Goal: Task Accomplishment & Management: Use online tool/utility

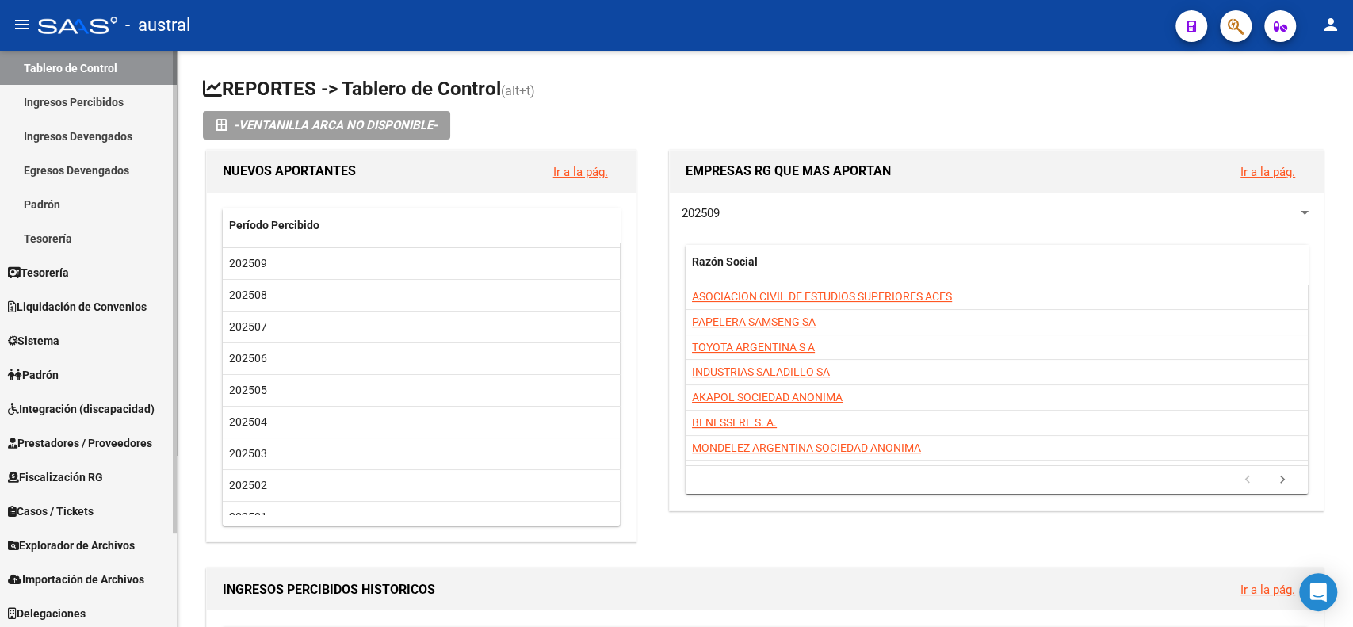
scroll to position [112, 0]
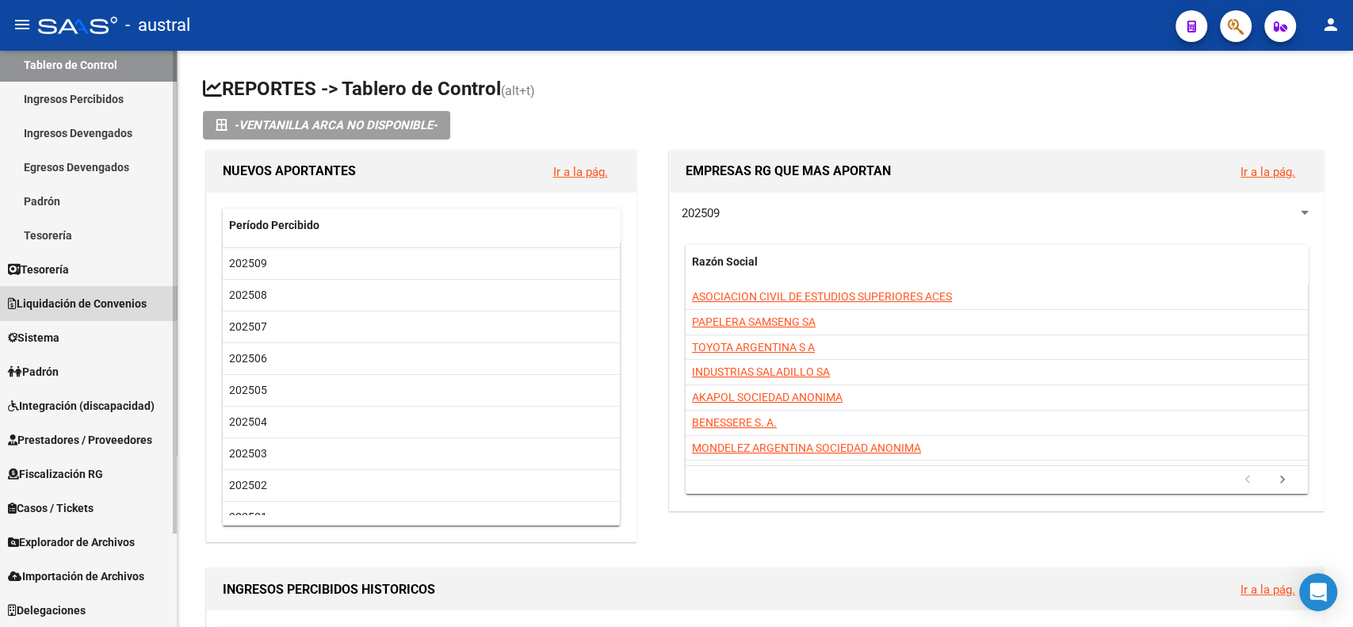
click at [67, 292] on link "Liquidación de Convenios" at bounding box center [88, 303] width 177 height 34
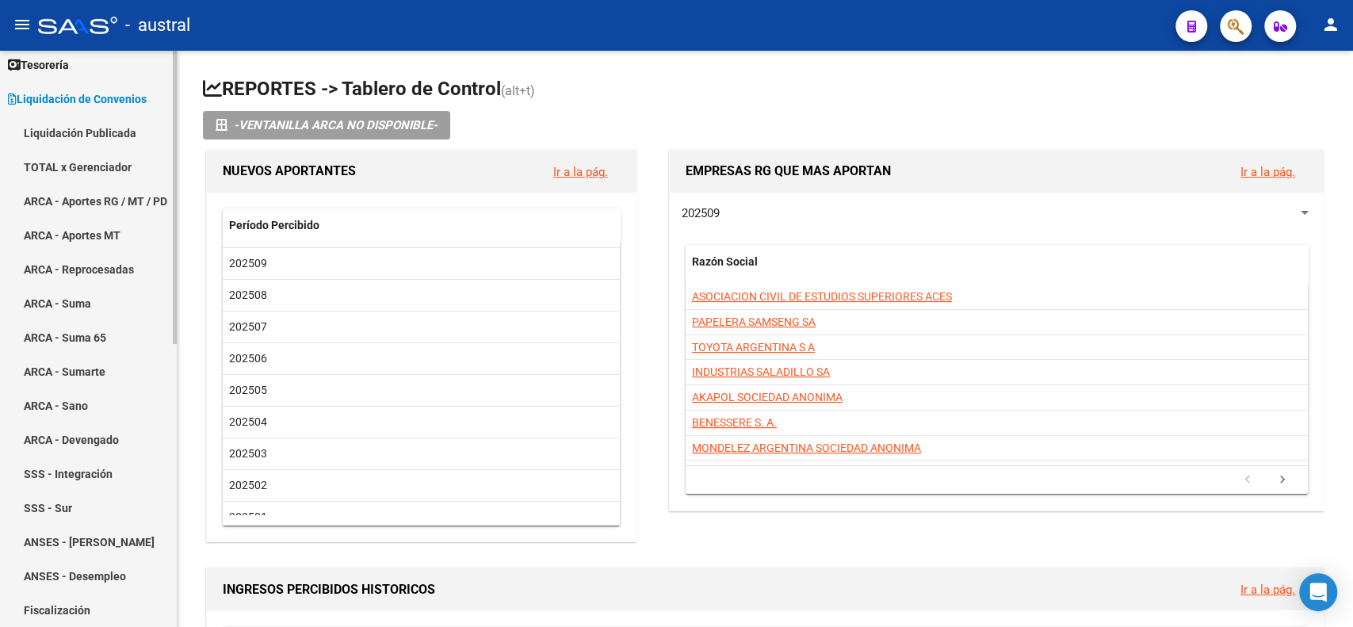
click at [77, 163] on link "TOTAL x Gerenciador" at bounding box center [88, 167] width 177 height 34
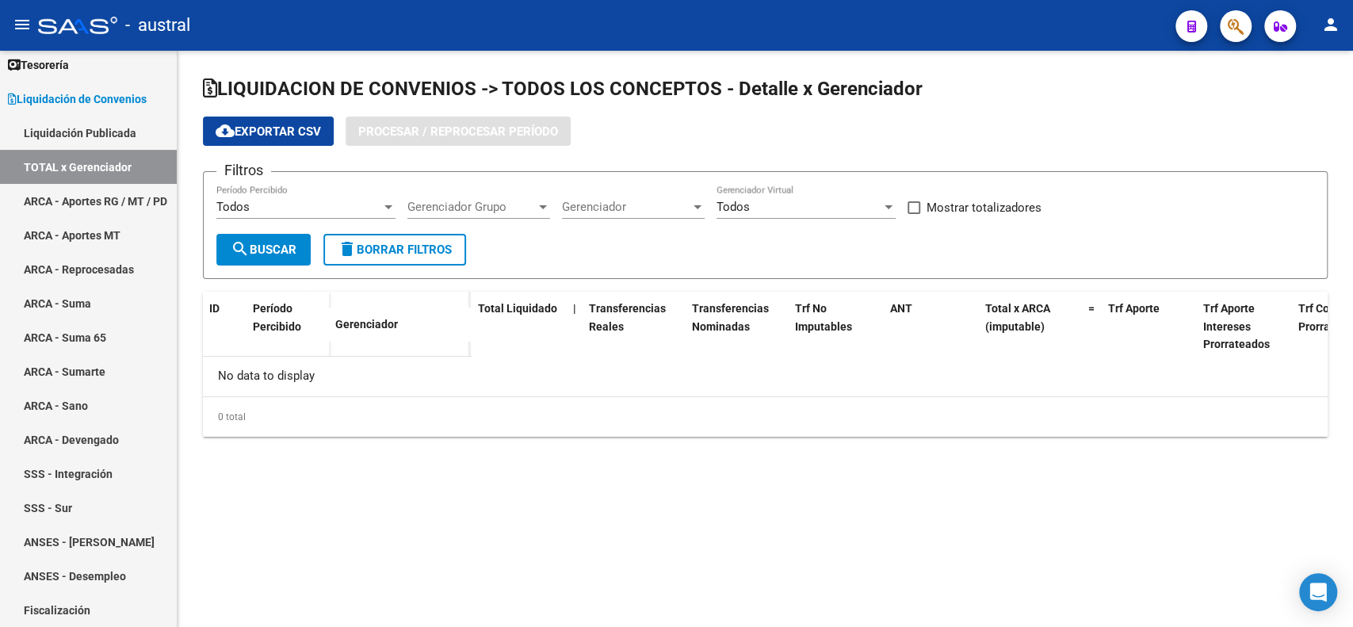
checkbox input "true"
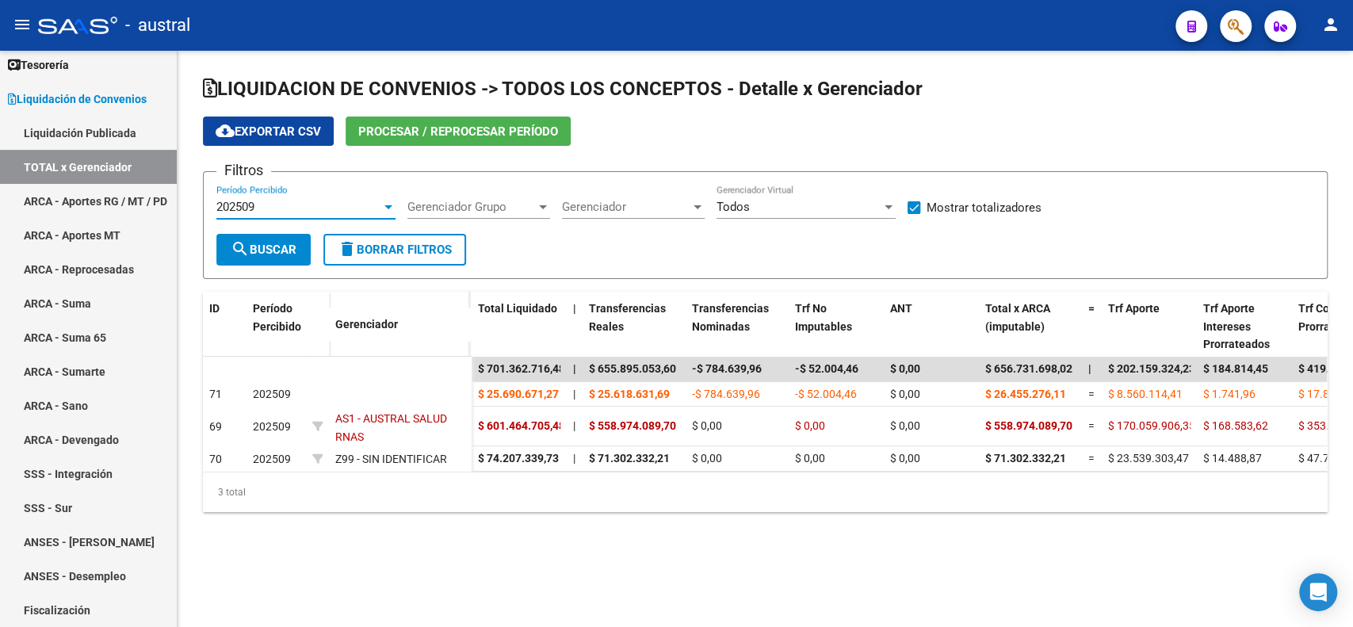
click at [385, 203] on div at bounding box center [388, 207] width 14 height 13
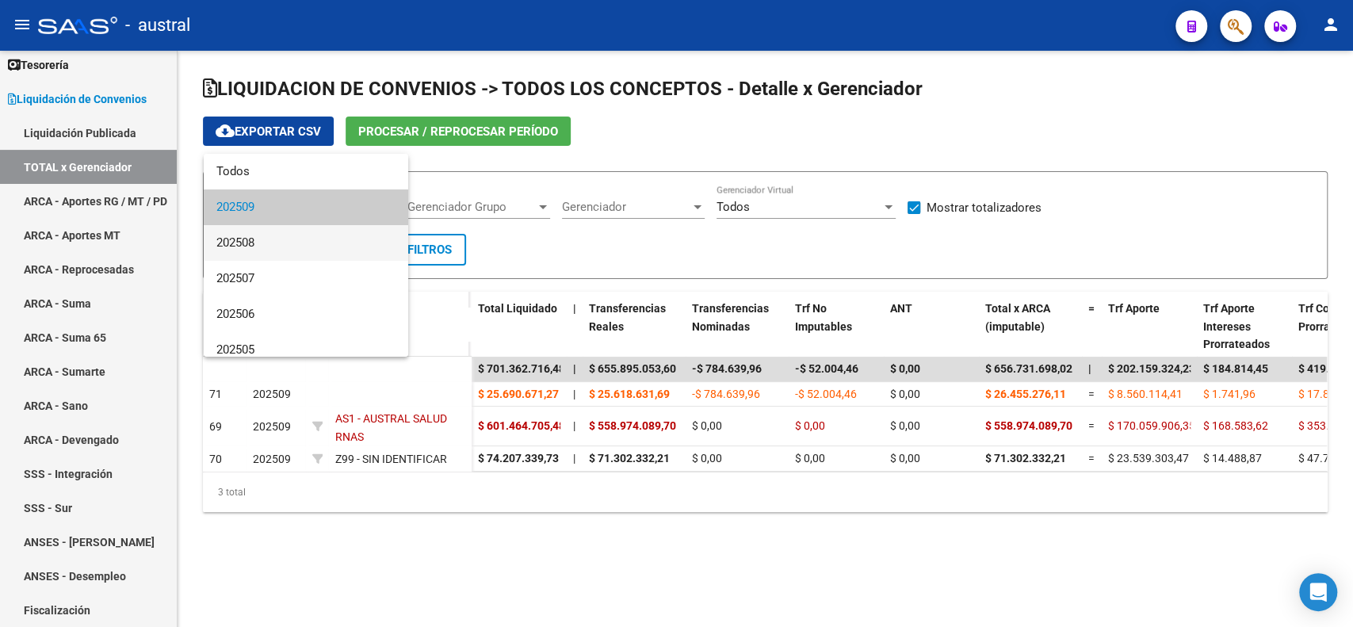
click at [293, 242] on span "202508" at bounding box center [305, 243] width 179 height 36
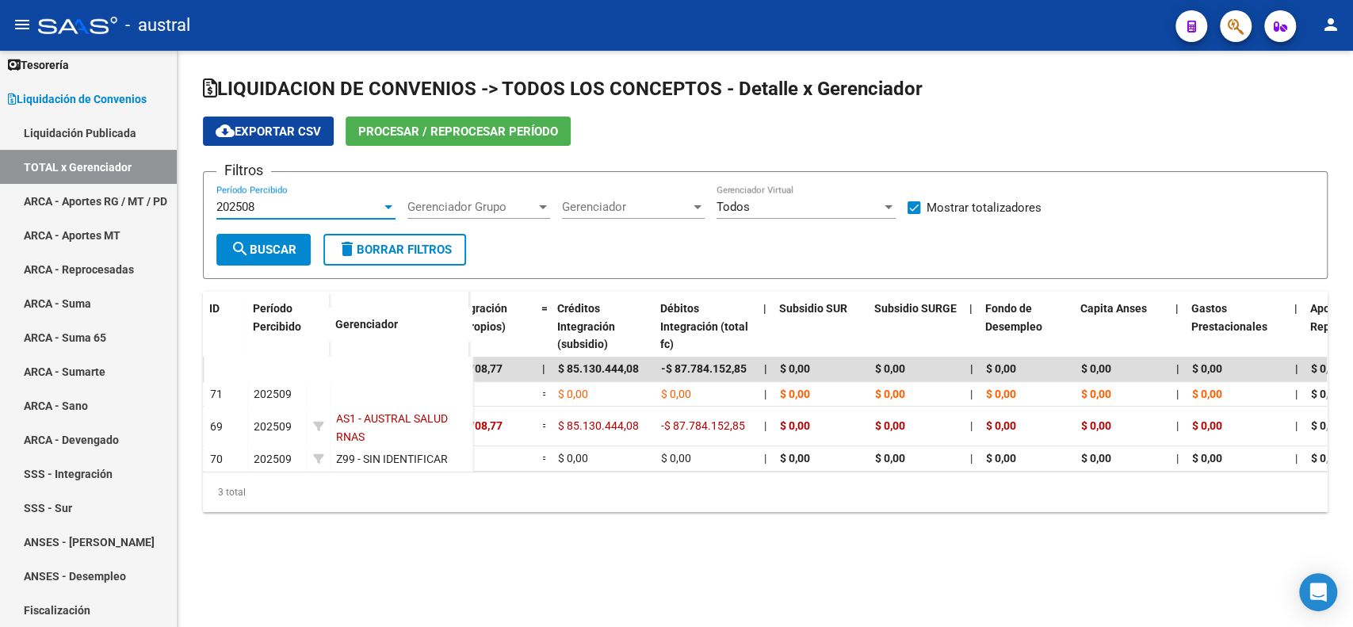
scroll to position [0, 2146]
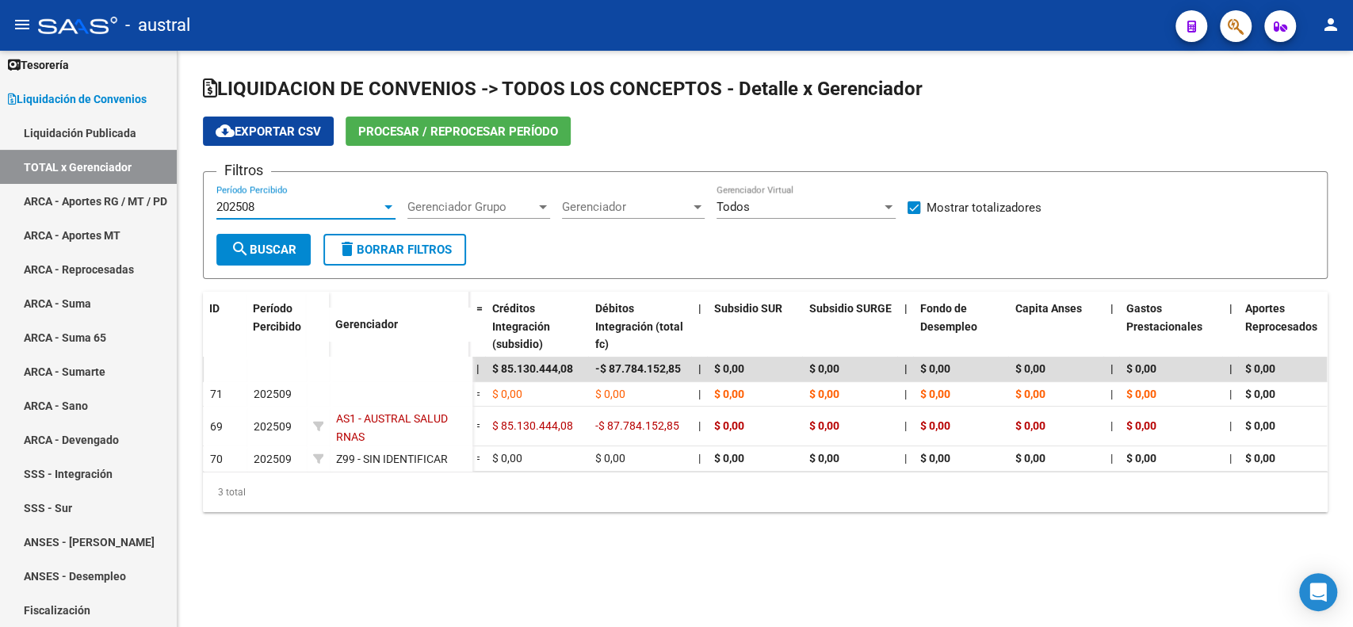
click at [376, 205] on div "202508" at bounding box center [298, 207] width 165 height 14
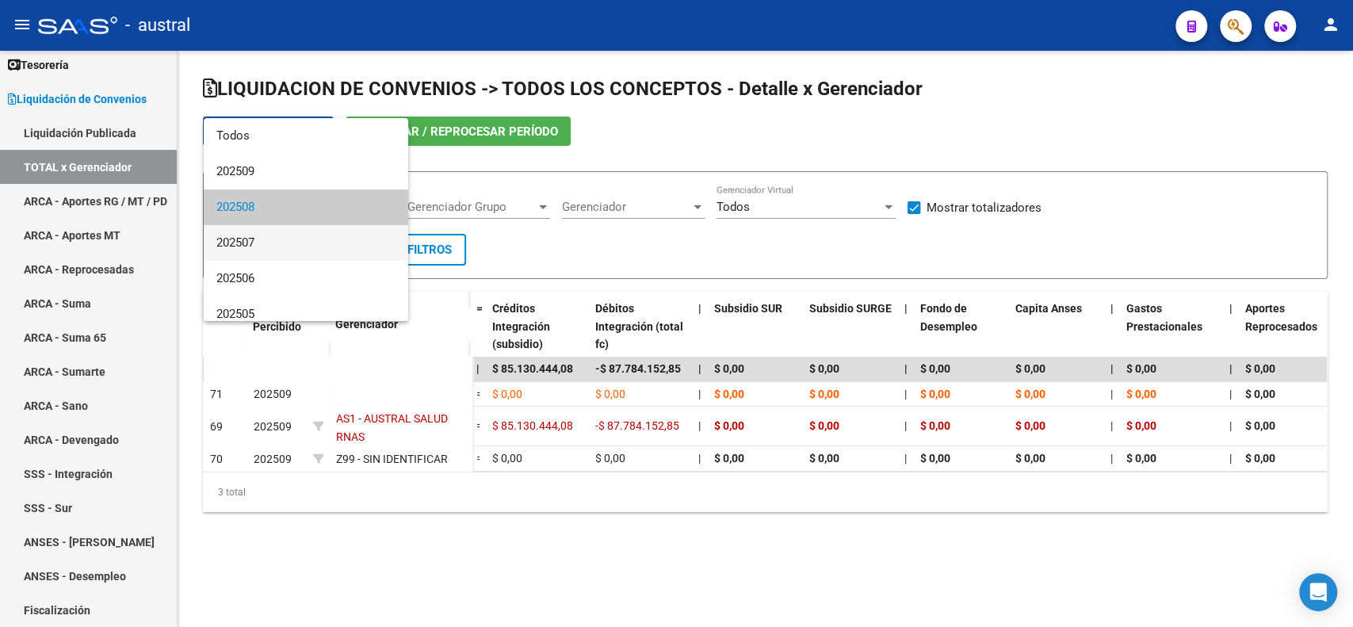
click at [274, 239] on span "202507" at bounding box center [305, 243] width 179 height 36
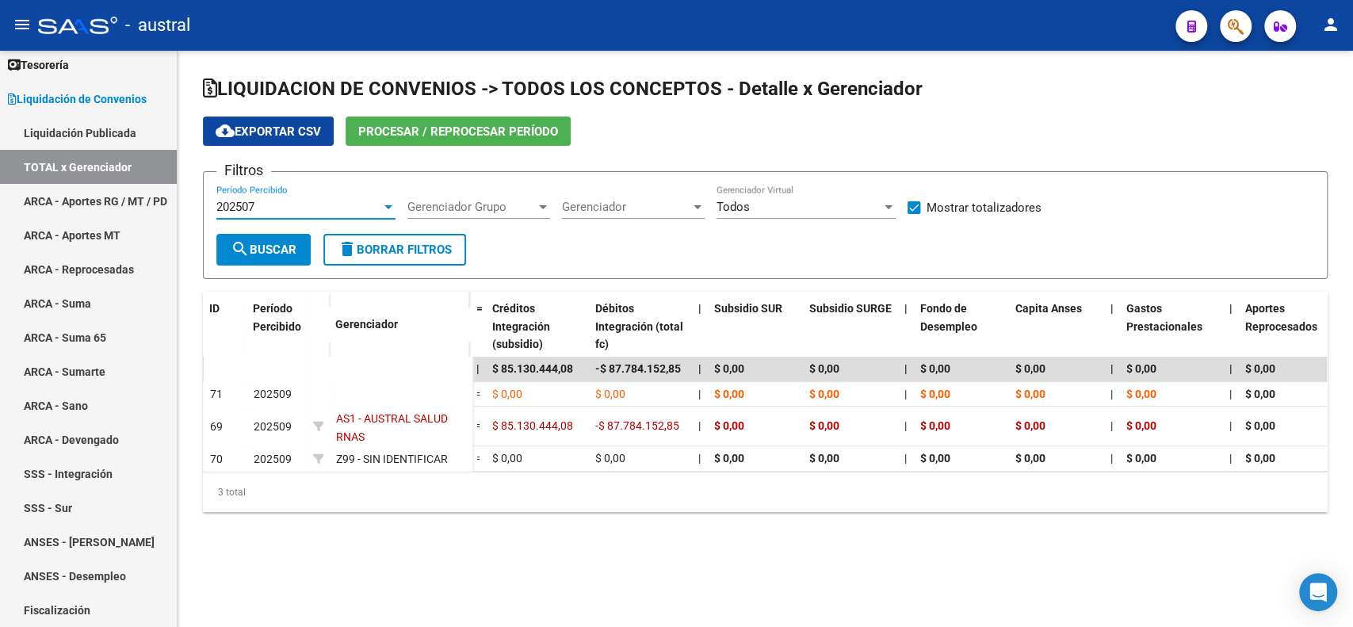
click at [255, 238] on button "search Buscar" at bounding box center [263, 250] width 94 height 32
click at [317, 207] on div "202507" at bounding box center [298, 207] width 165 height 14
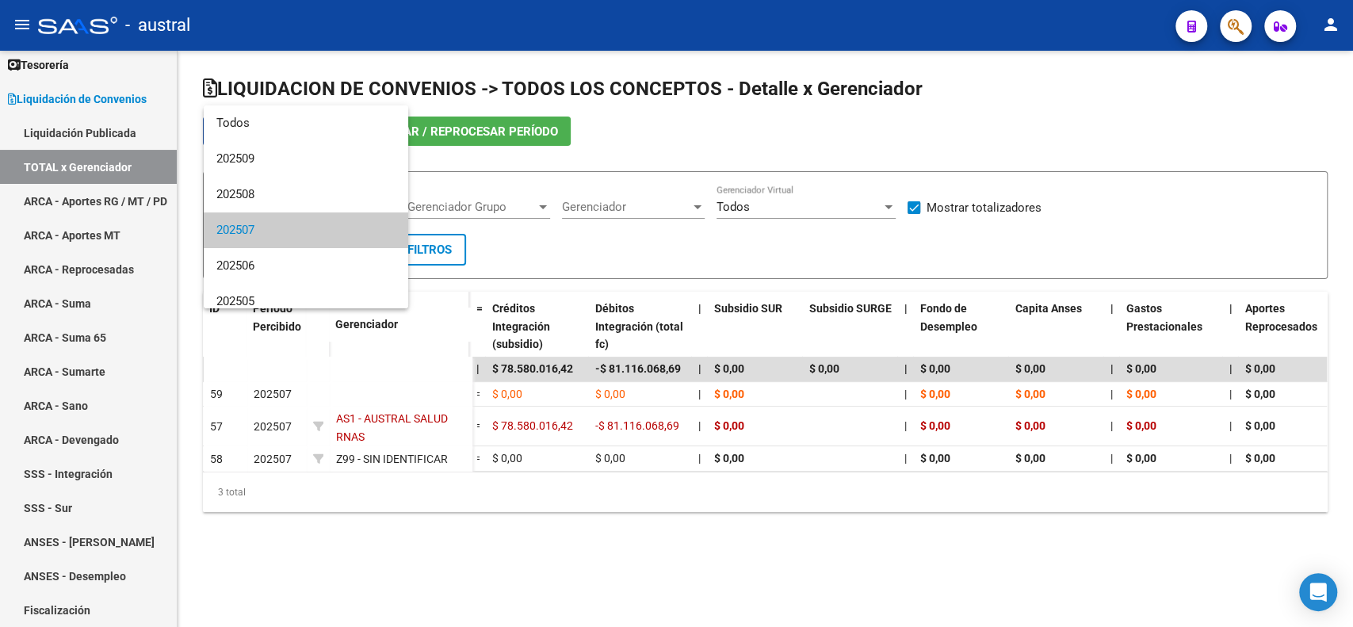
scroll to position [23, 0]
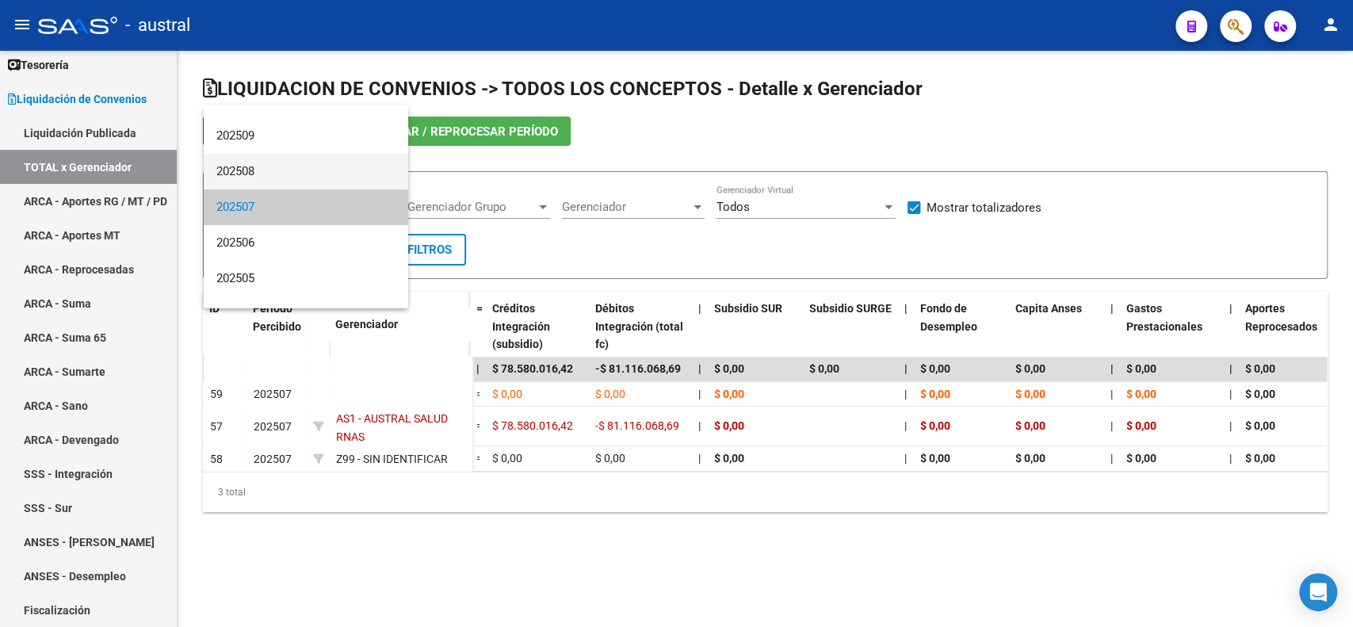
click at [323, 170] on span "202508" at bounding box center [305, 172] width 179 height 36
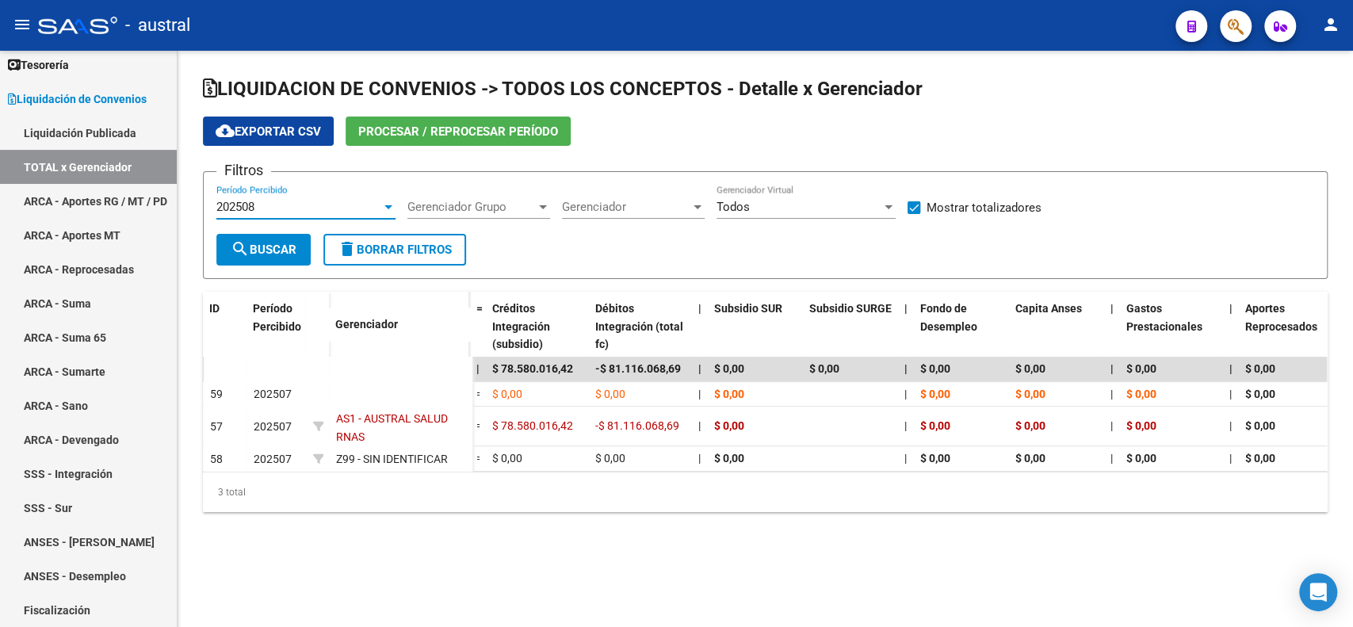
click at [284, 247] on span "search Buscar" at bounding box center [264, 250] width 66 height 14
click at [285, 202] on div "202508" at bounding box center [298, 207] width 165 height 14
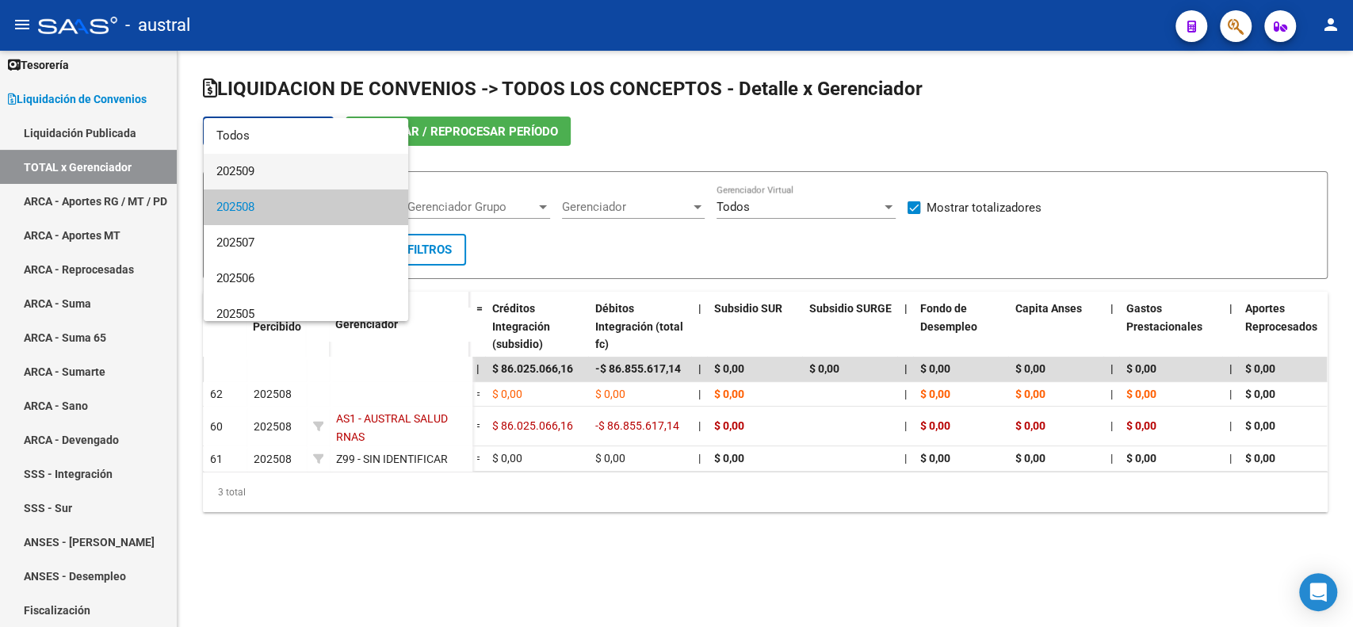
click at [304, 172] on span "202509" at bounding box center [305, 172] width 179 height 36
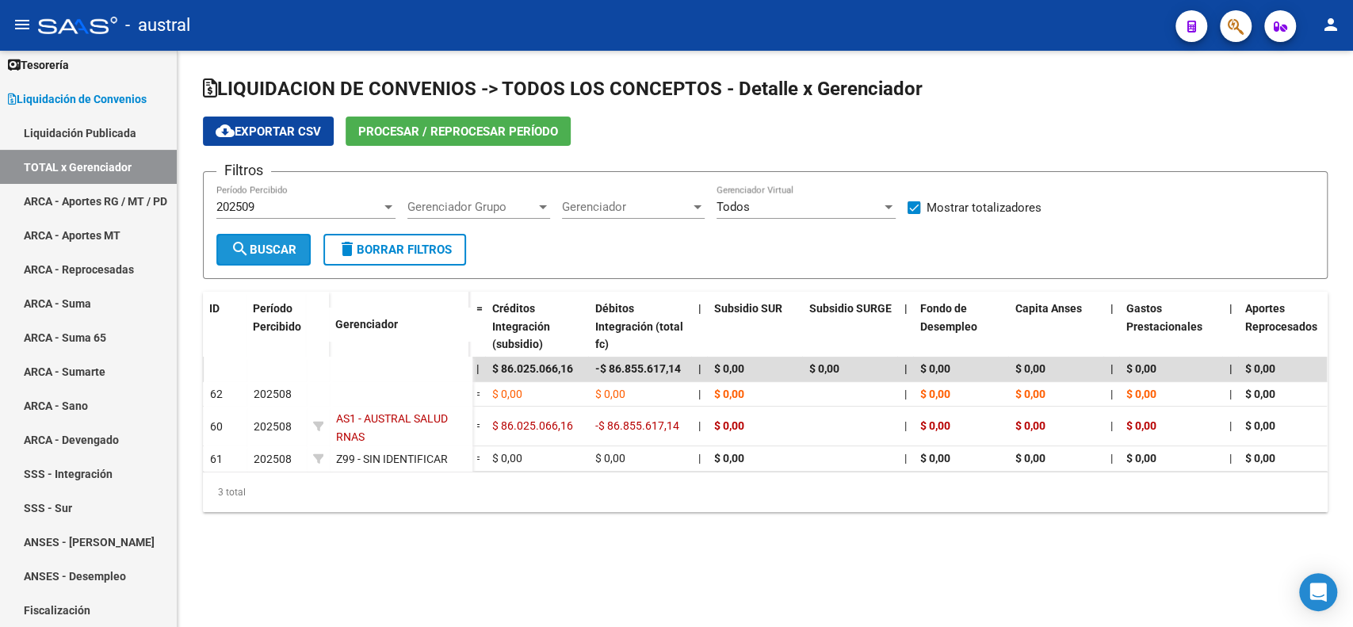
click at [270, 250] on span "search Buscar" at bounding box center [264, 250] width 66 height 14
click at [377, 200] on div "202509" at bounding box center [298, 207] width 165 height 14
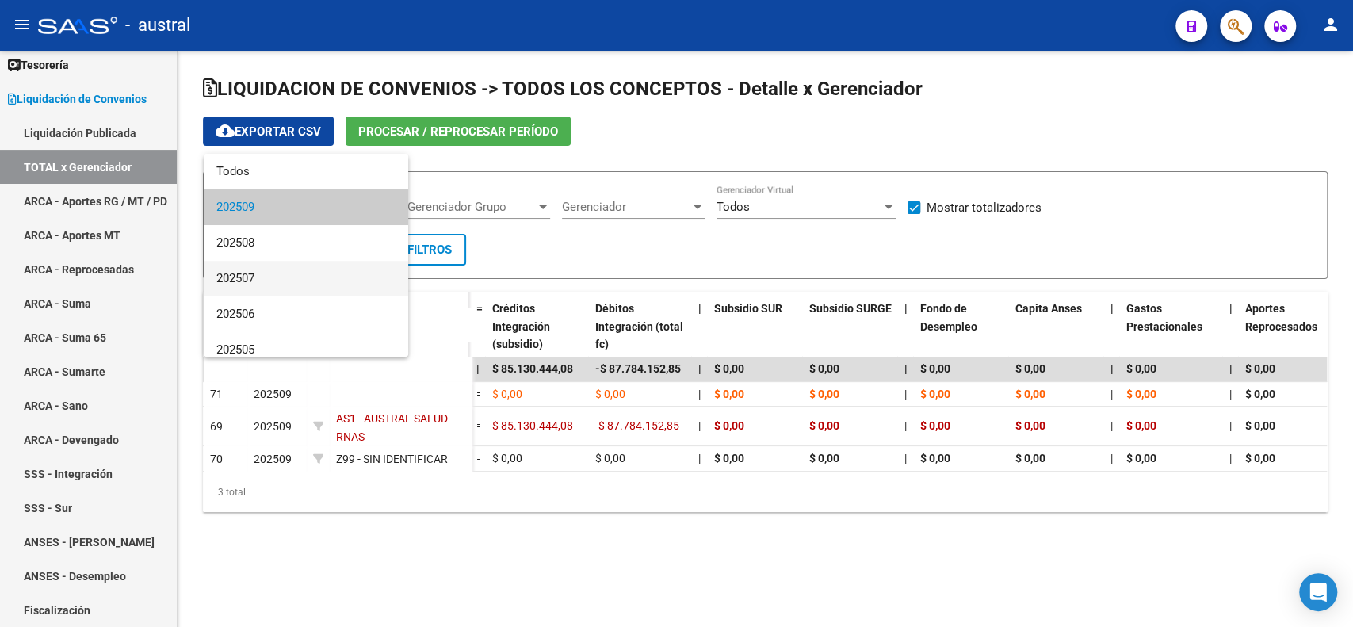
click at [345, 262] on span "202507" at bounding box center [305, 279] width 179 height 36
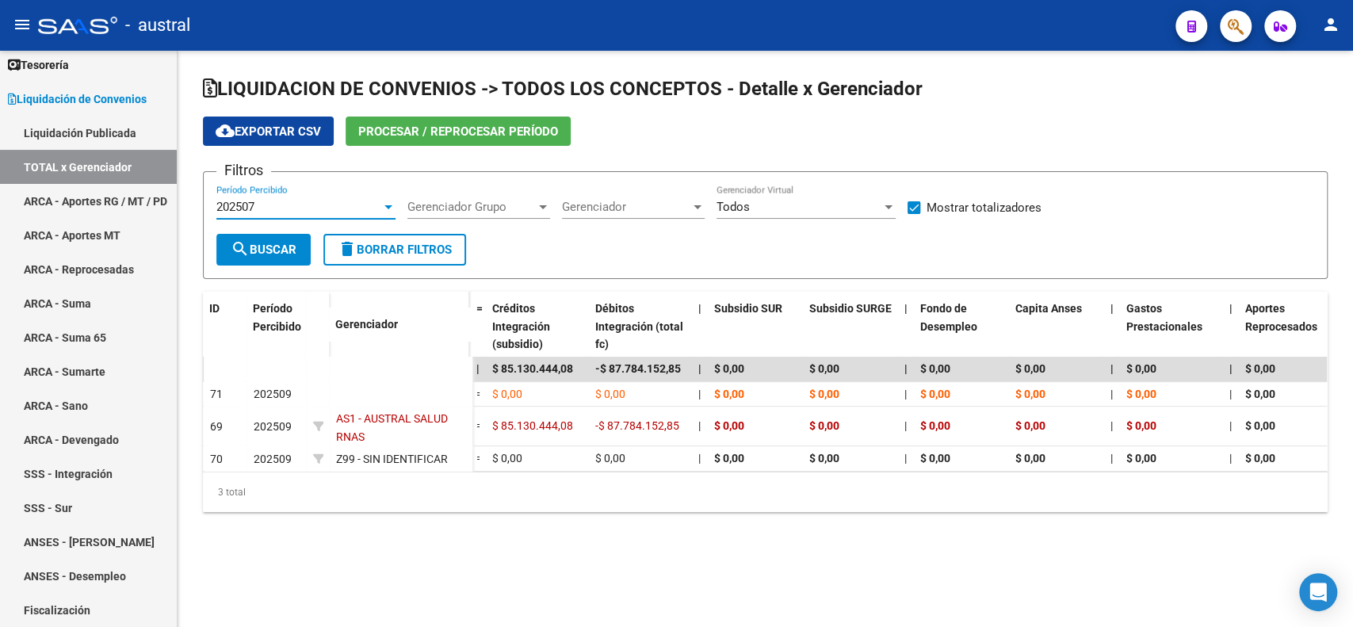
click at [300, 245] on button "search Buscar" at bounding box center [263, 250] width 94 height 32
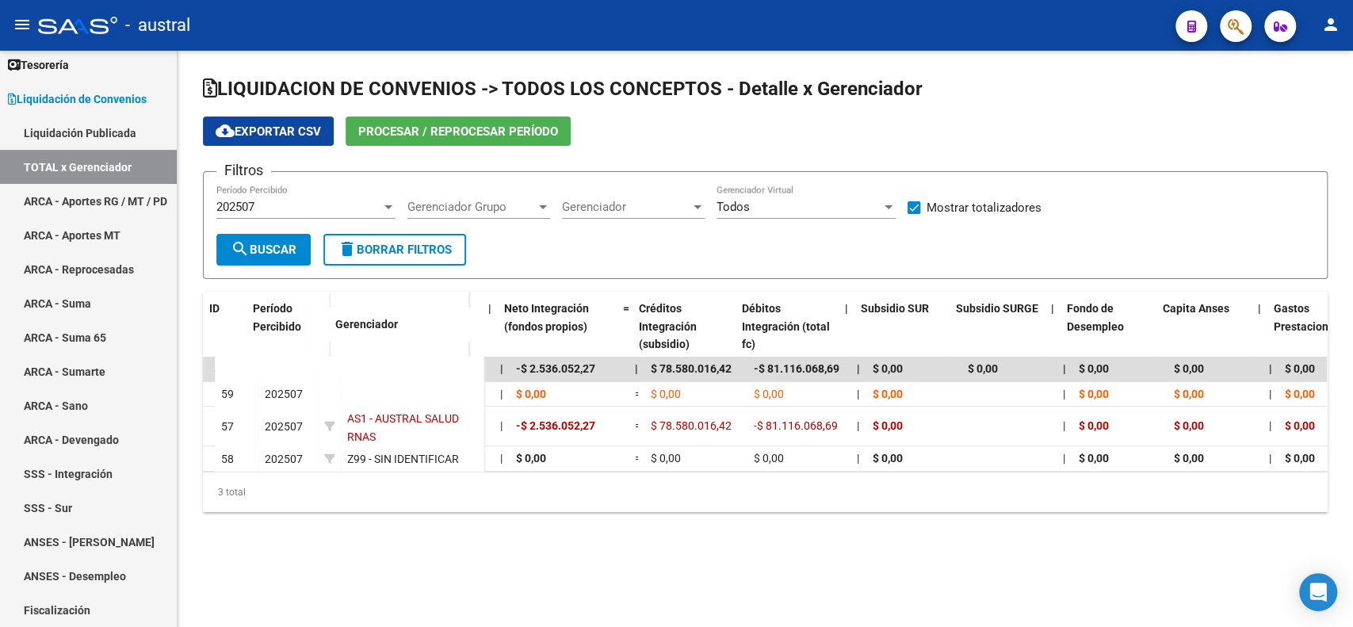
scroll to position [0, 2006]
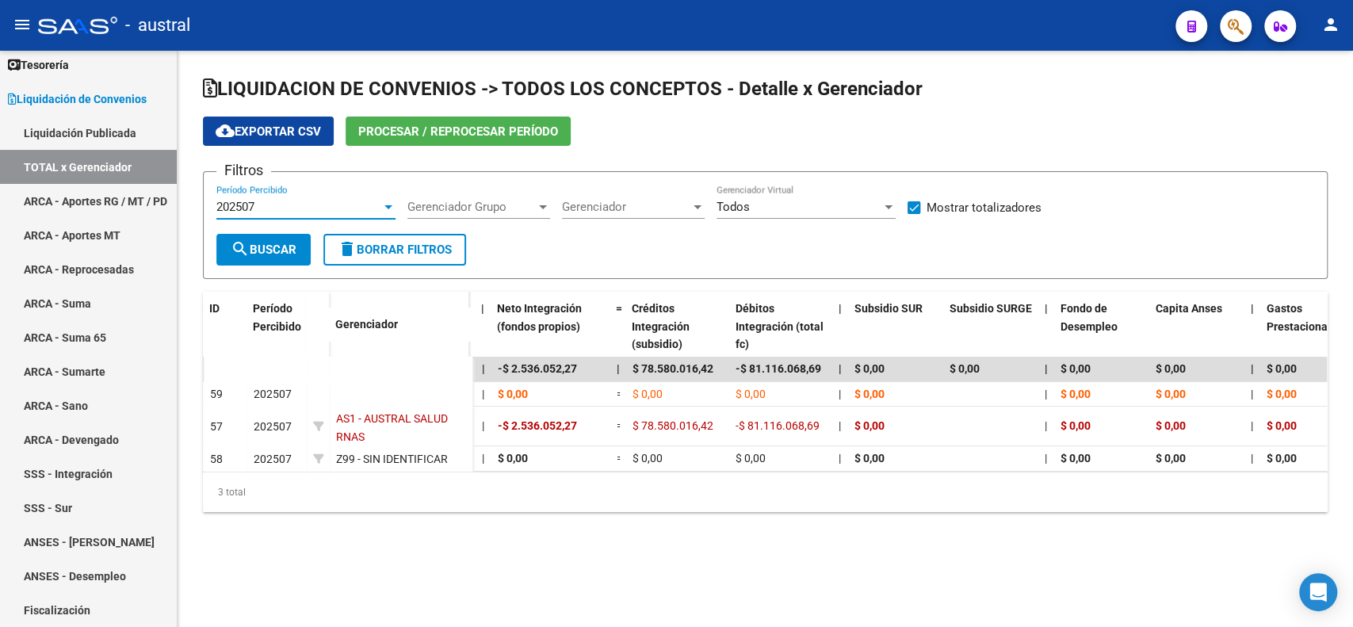
click at [298, 206] on div "202507" at bounding box center [298, 207] width 165 height 14
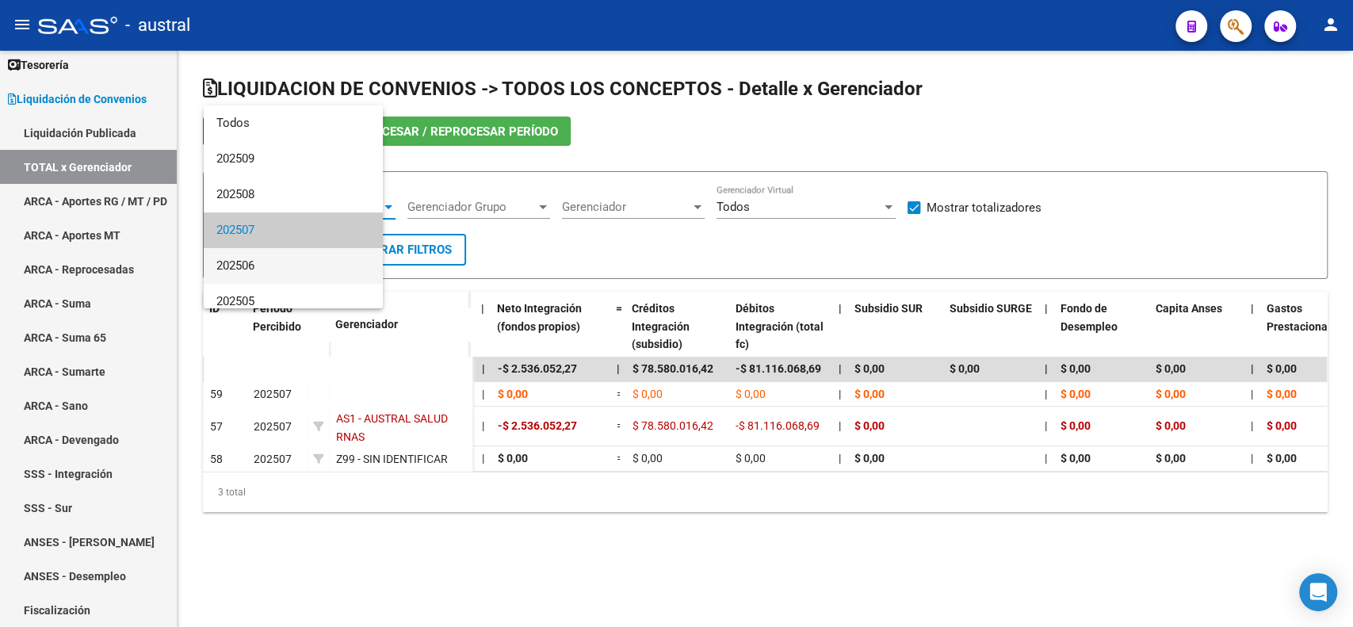
scroll to position [23, 0]
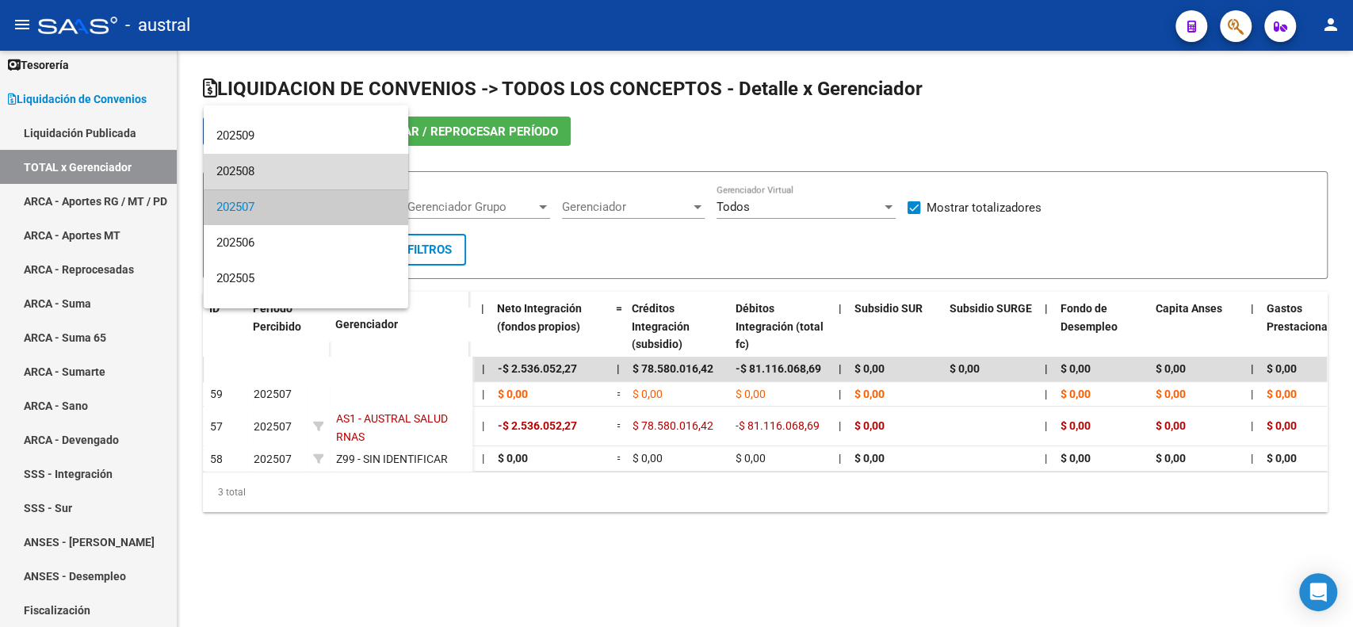
click at [308, 166] on span "202508" at bounding box center [305, 172] width 179 height 36
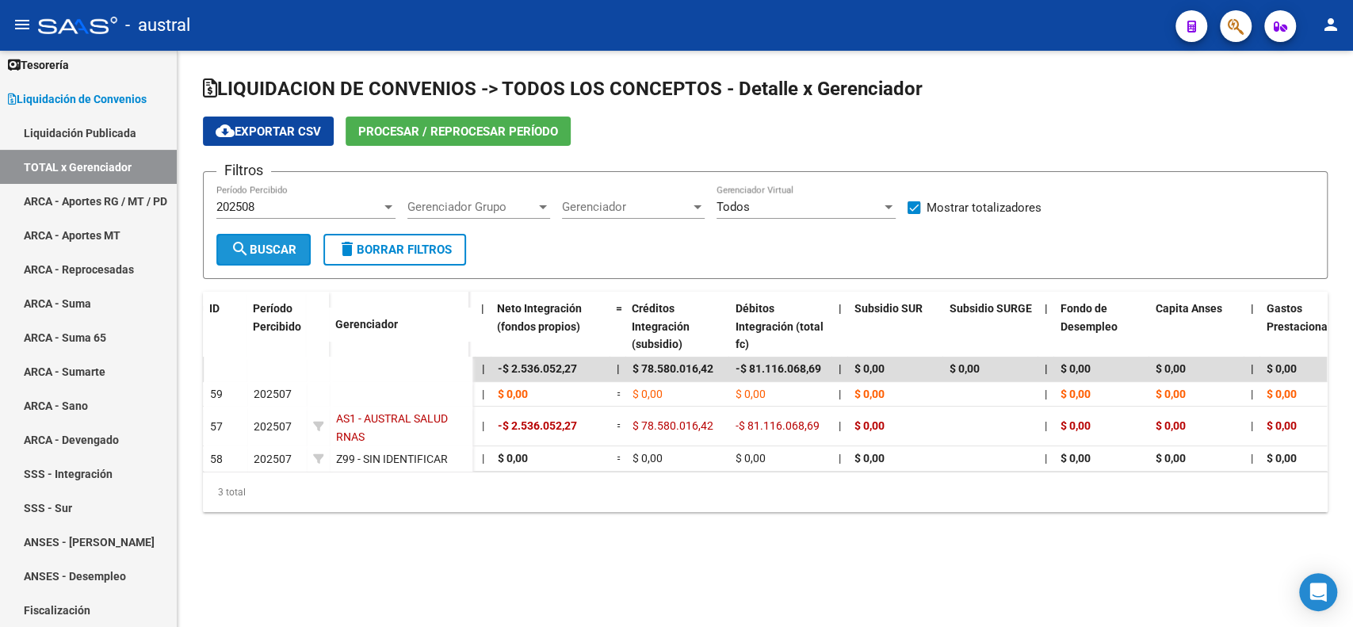
click at [278, 251] on span "search Buscar" at bounding box center [264, 250] width 66 height 14
click at [365, 207] on div "202508" at bounding box center [298, 207] width 165 height 14
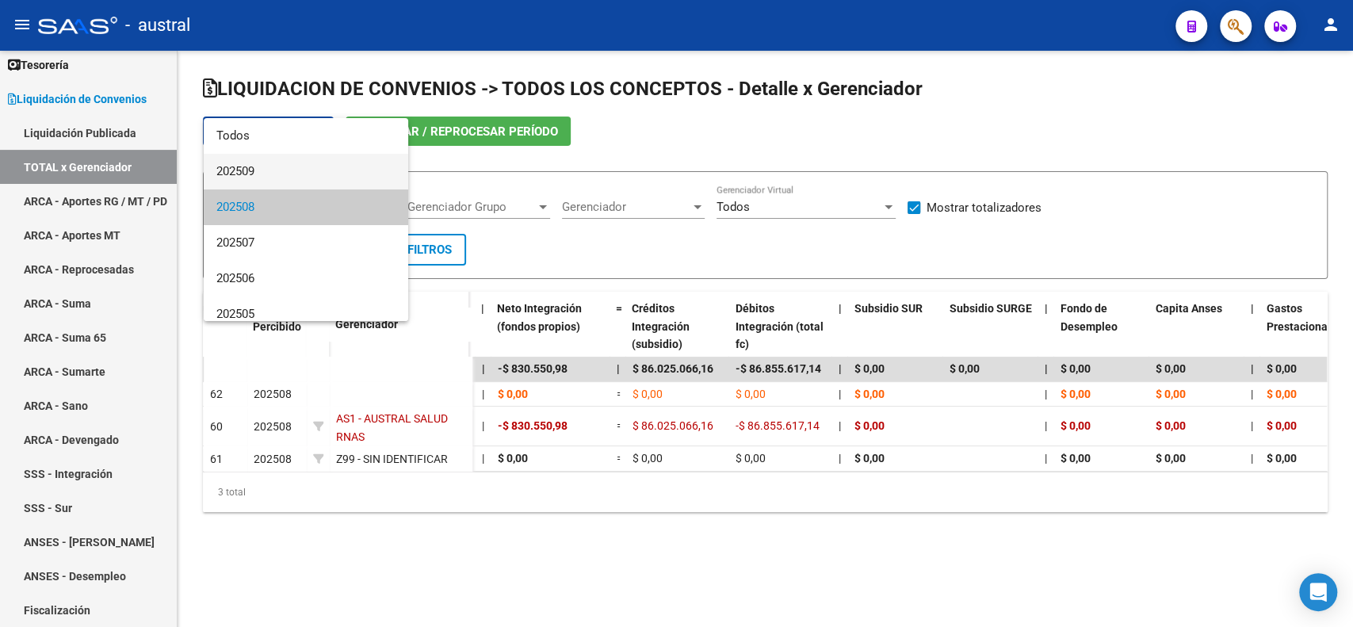
click at [350, 173] on span "202509" at bounding box center [305, 172] width 179 height 36
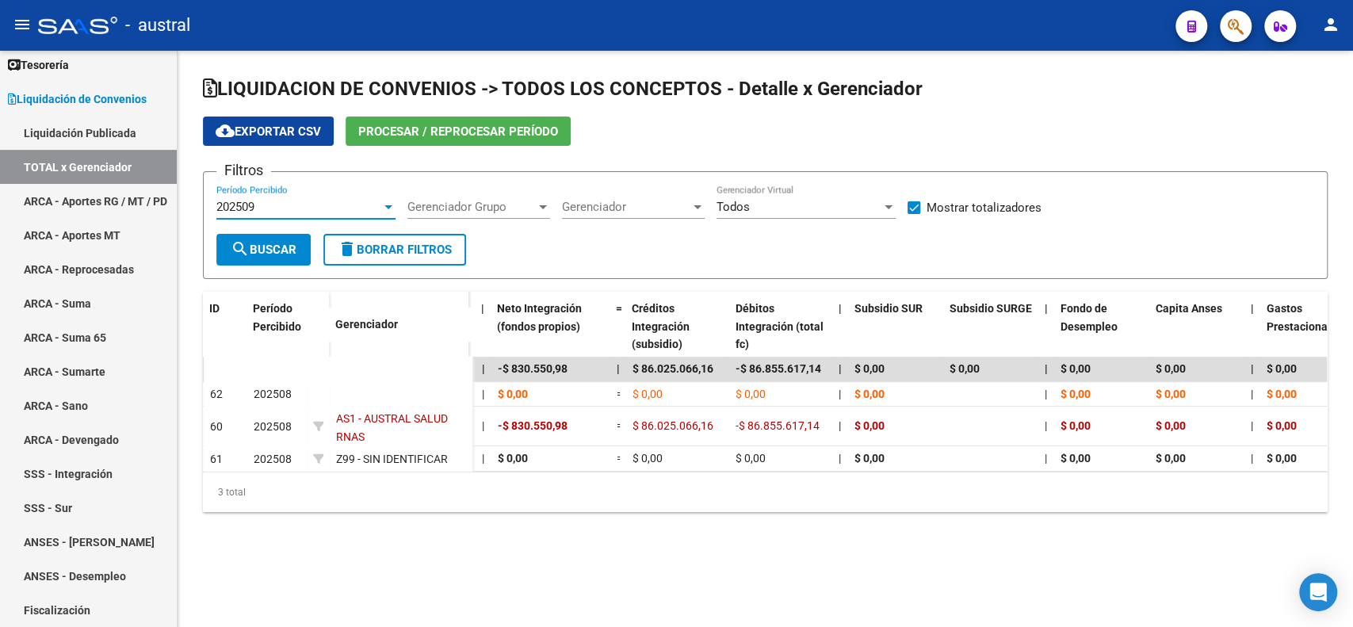
click at [271, 245] on span "search Buscar" at bounding box center [264, 250] width 66 height 14
click at [307, 206] on div "202509" at bounding box center [298, 207] width 165 height 14
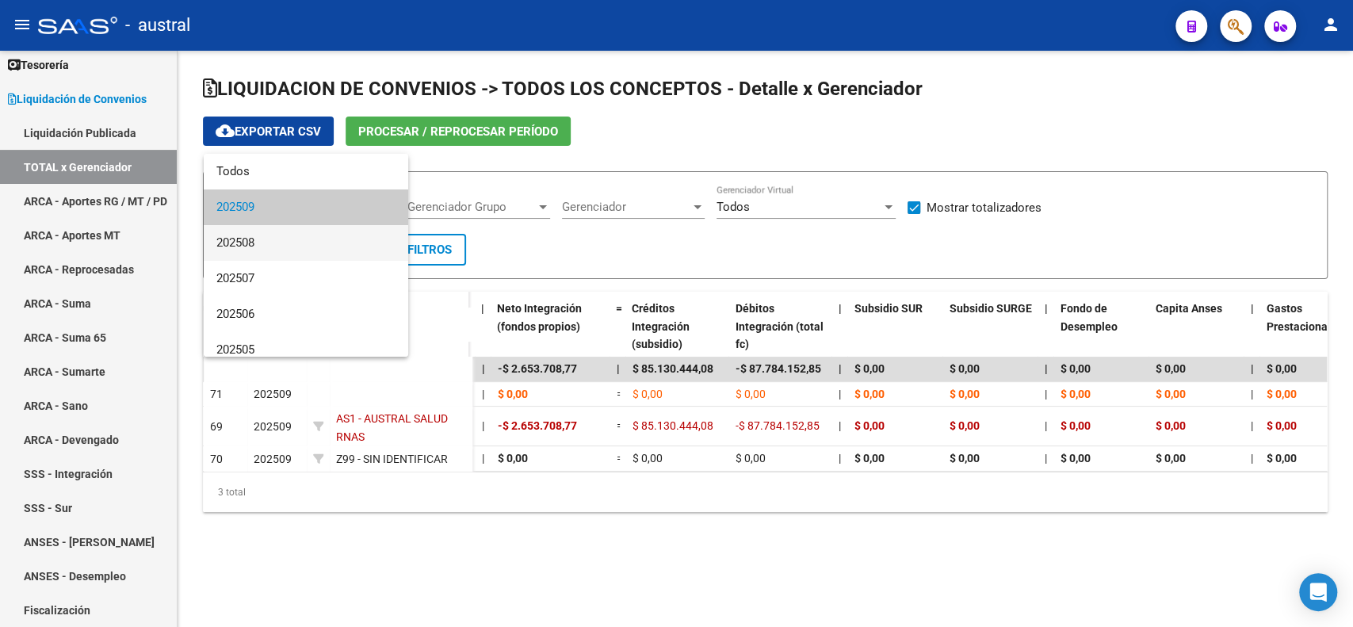
click at [303, 235] on span "202508" at bounding box center [305, 243] width 179 height 36
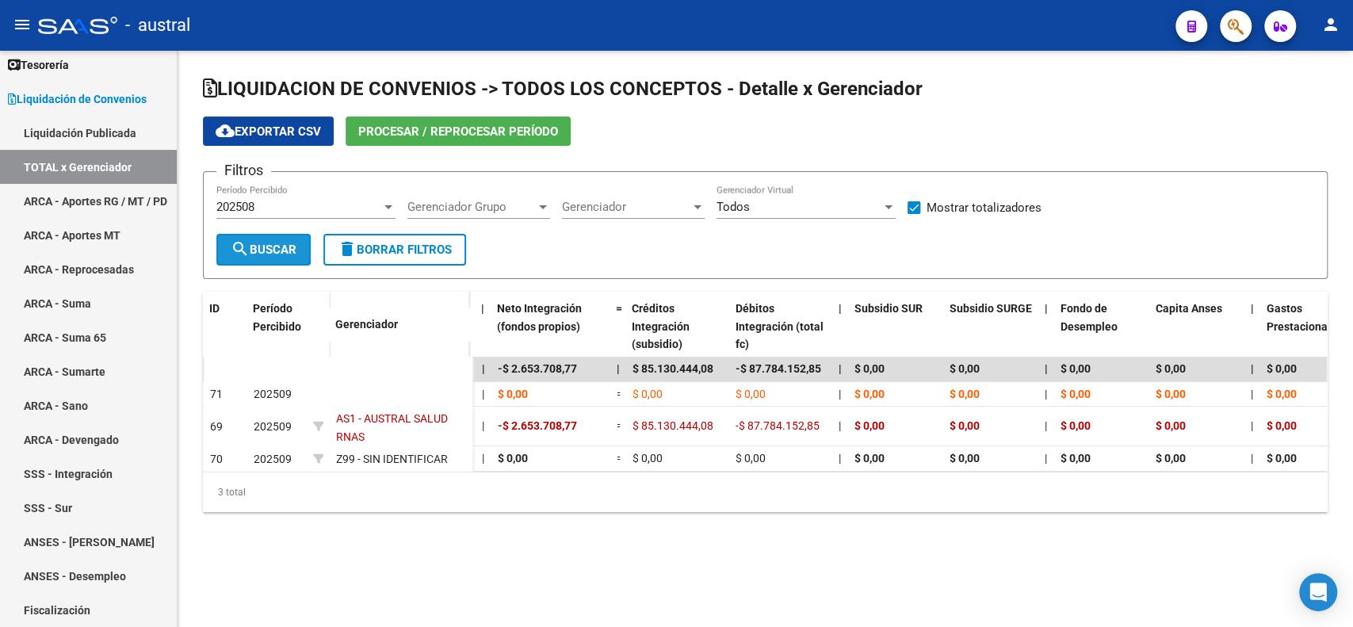
click at [289, 247] on span "search Buscar" at bounding box center [264, 250] width 66 height 14
click at [285, 197] on div "202508 Período Percibido" at bounding box center [305, 202] width 179 height 34
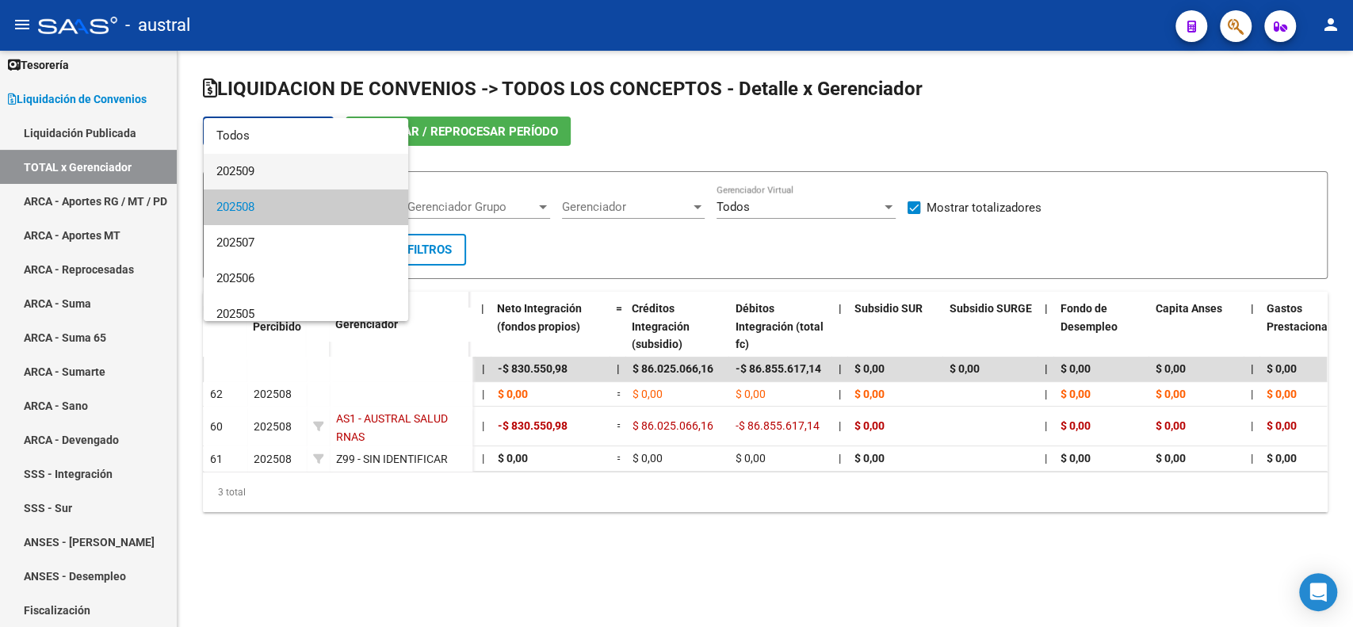
click at [289, 172] on span "202509" at bounding box center [305, 172] width 179 height 36
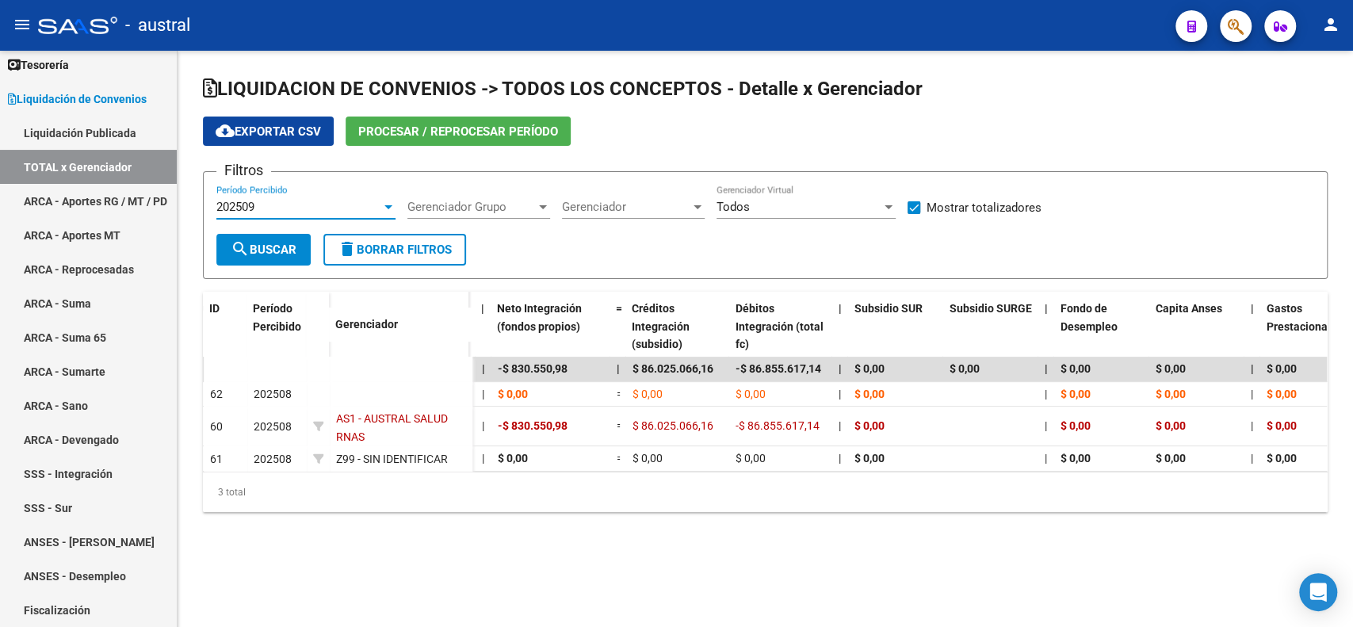
click at [292, 244] on span "search Buscar" at bounding box center [264, 250] width 66 height 14
click at [285, 206] on div "202509" at bounding box center [298, 207] width 165 height 14
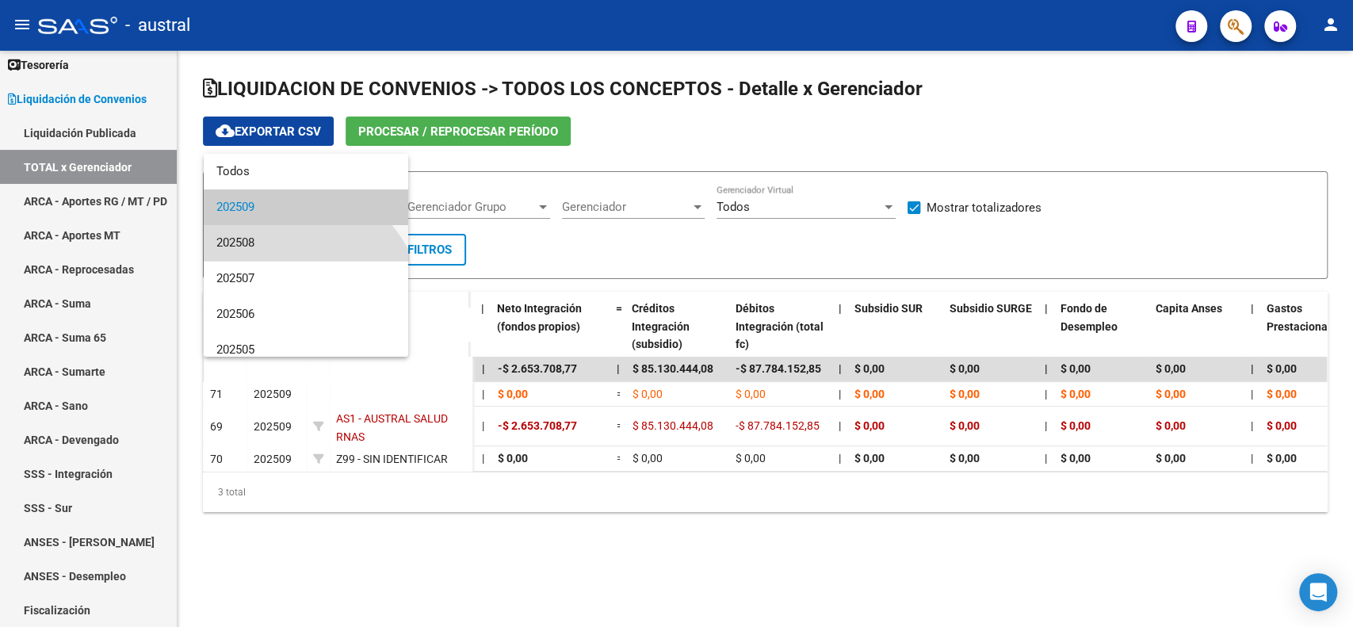
click at [290, 240] on span "202508" at bounding box center [305, 243] width 179 height 36
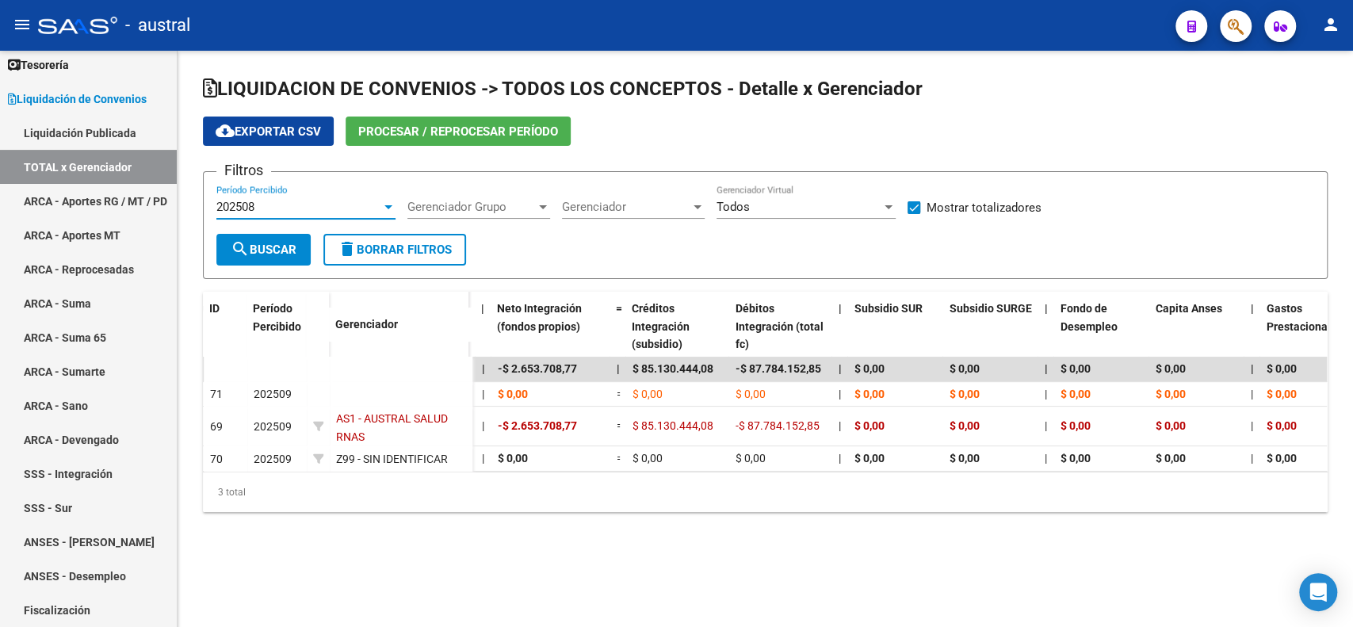
click at [273, 251] on span "search Buscar" at bounding box center [264, 250] width 66 height 14
click at [319, 202] on div "202508" at bounding box center [298, 207] width 165 height 14
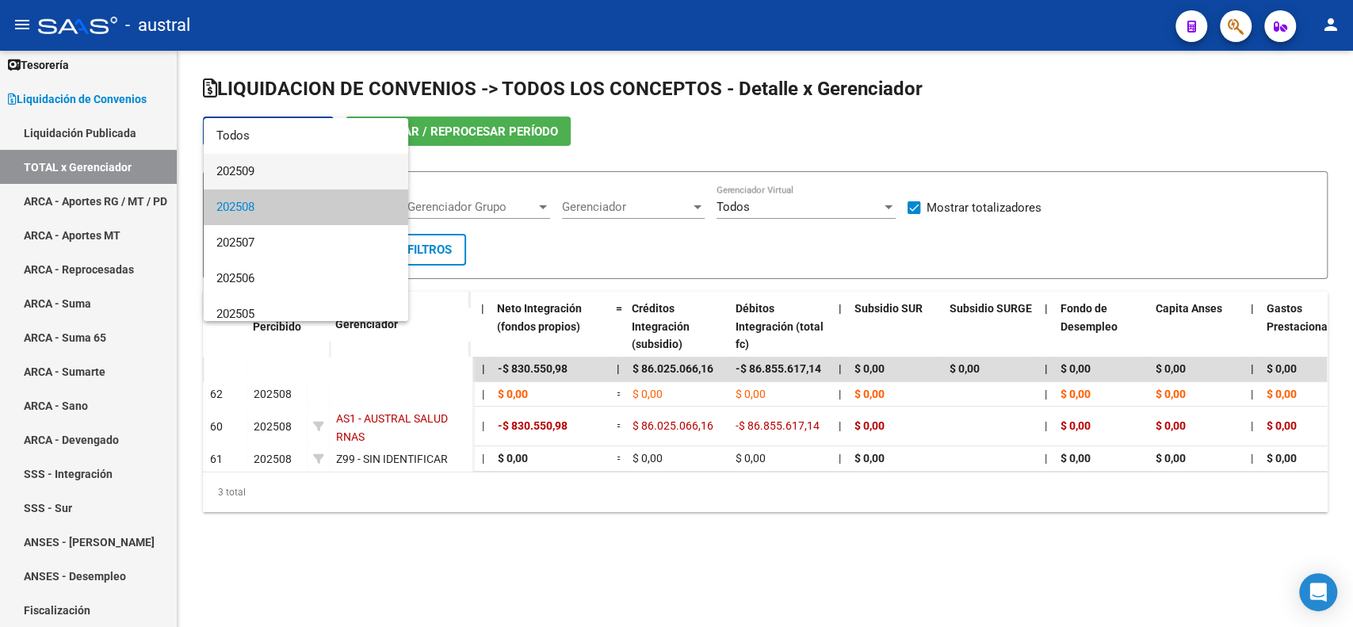
click at [335, 168] on span "202509" at bounding box center [305, 172] width 179 height 36
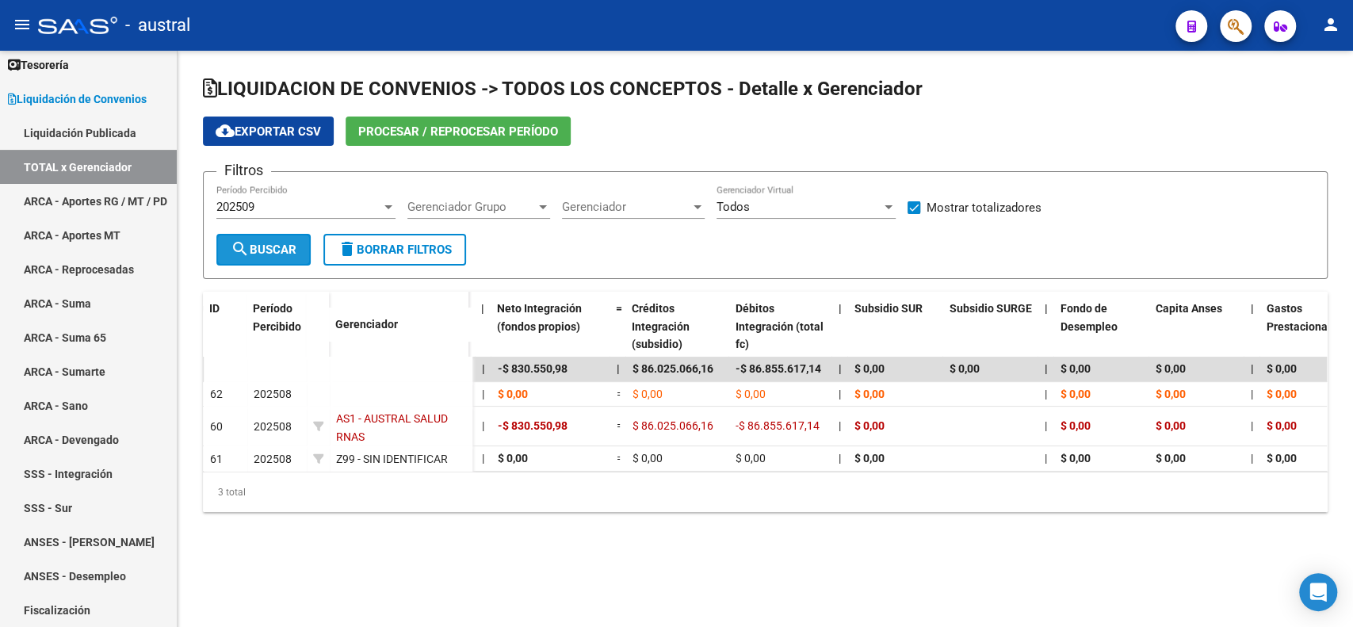
click at [280, 254] on span "search Buscar" at bounding box center [264, 250] width 66 height 14
click at [344, 205] on div "202509" at bounding box center [298, 207] width 165 height 14
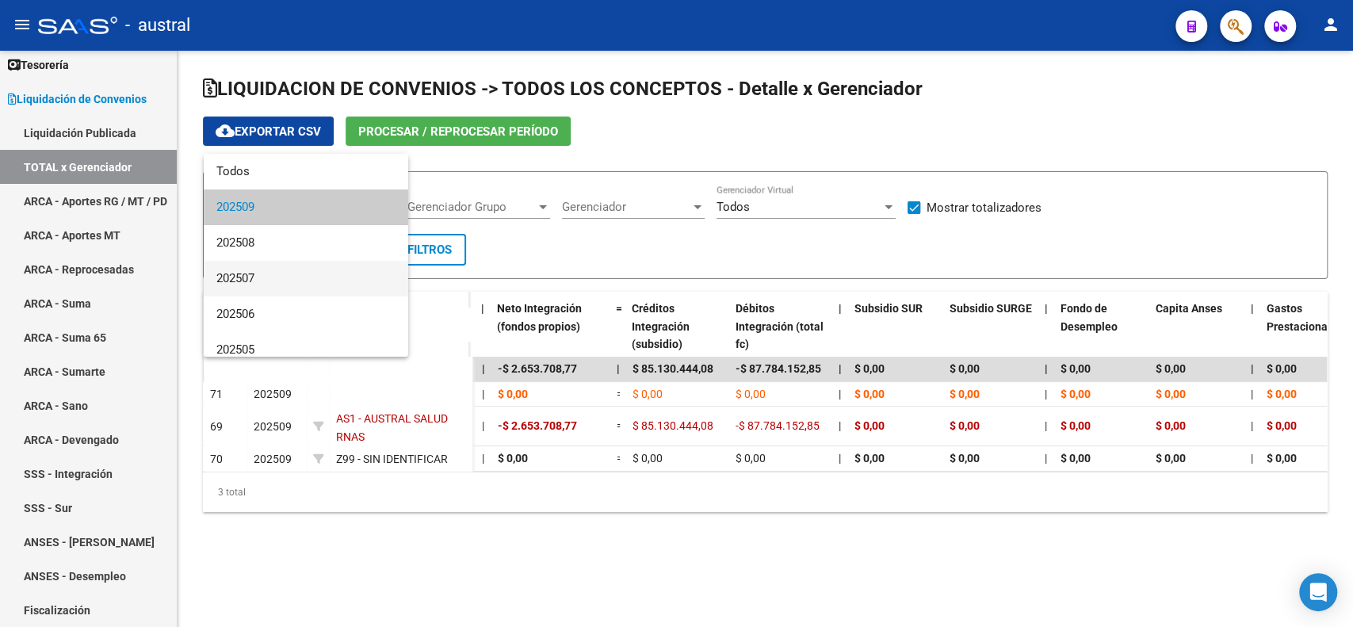
click at [325, 273] on span "202507" at bounding box center [305, 279] width 179 height 36
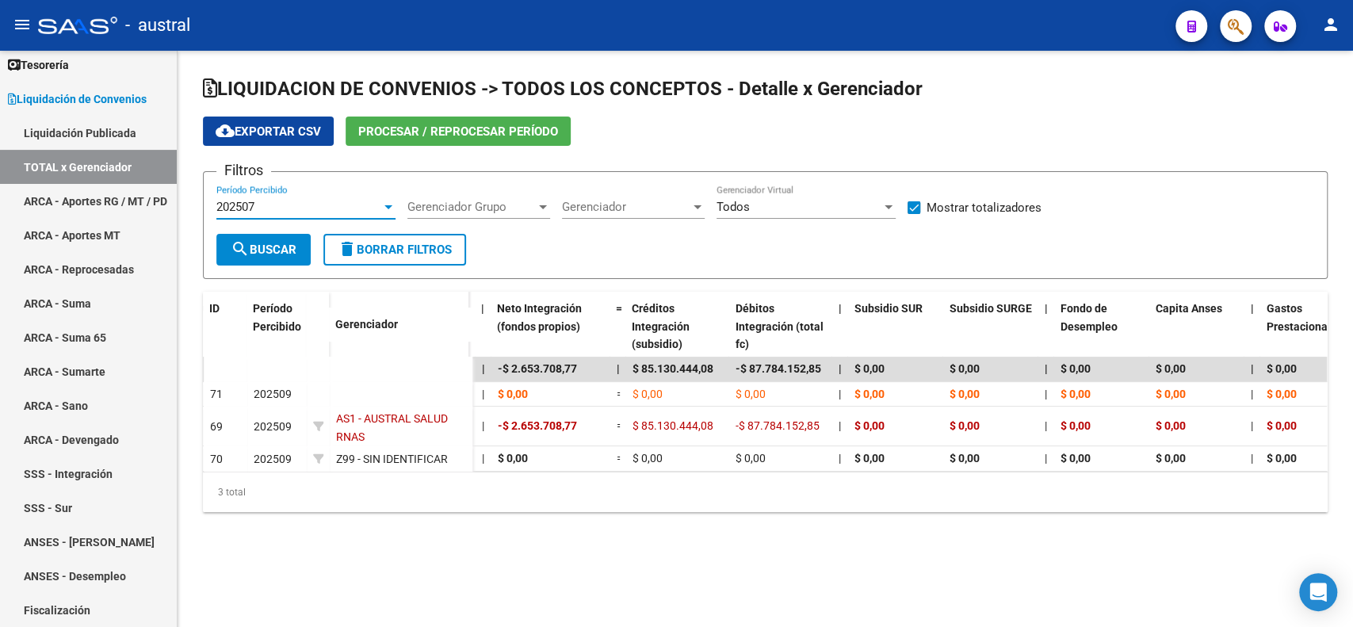
click at [273, 241] on button "search Buscar" at bounding box center [263, 250] width 94 height 32
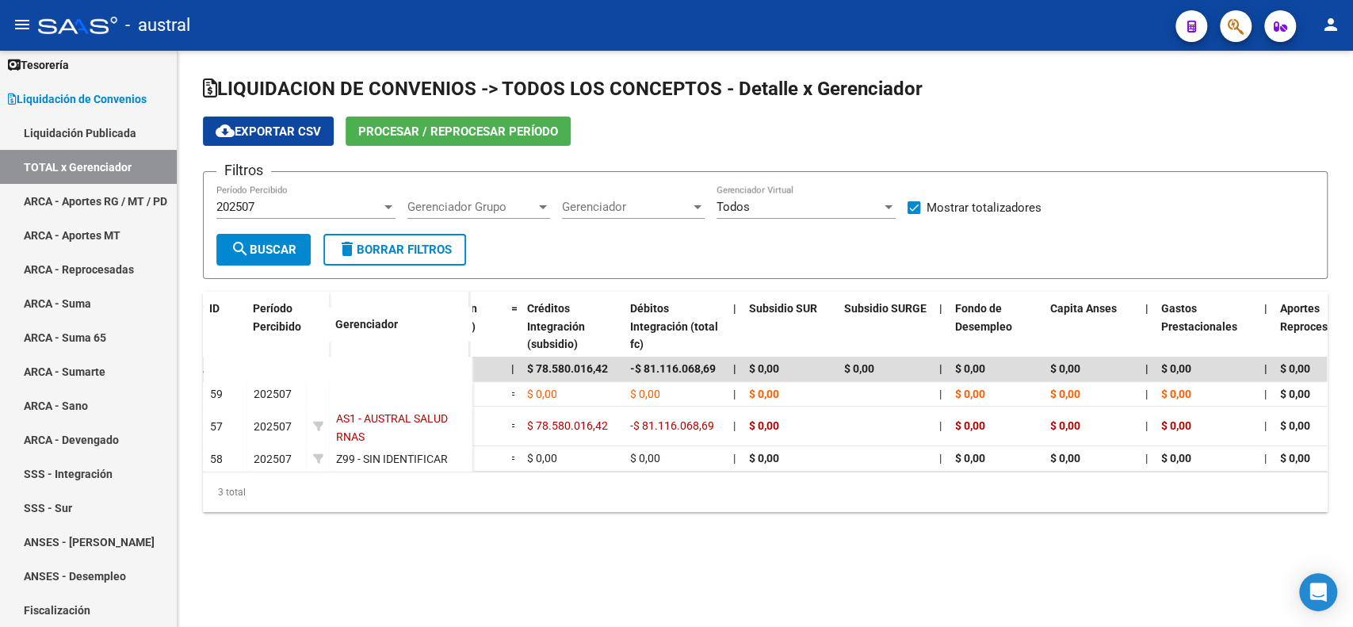
scroll to position [0, 2134]
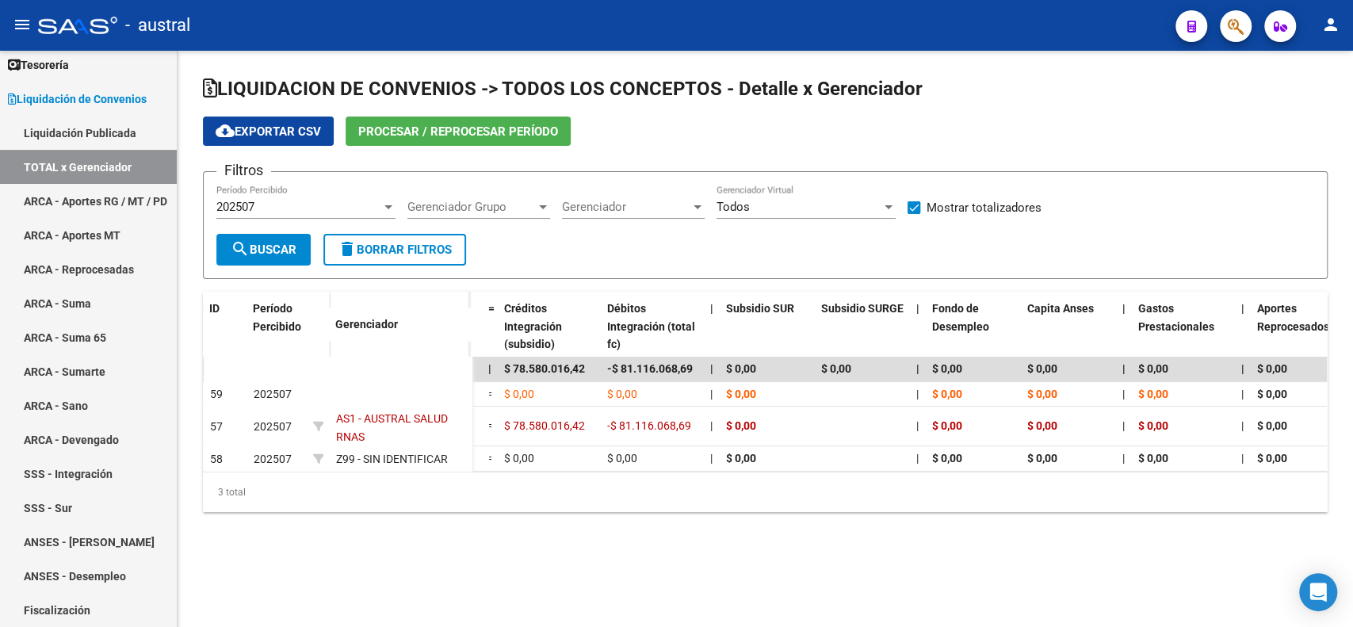
click at [323, 214] on div "202507 Período Percibido" at bounding box center [305, 202] width 179 height 34
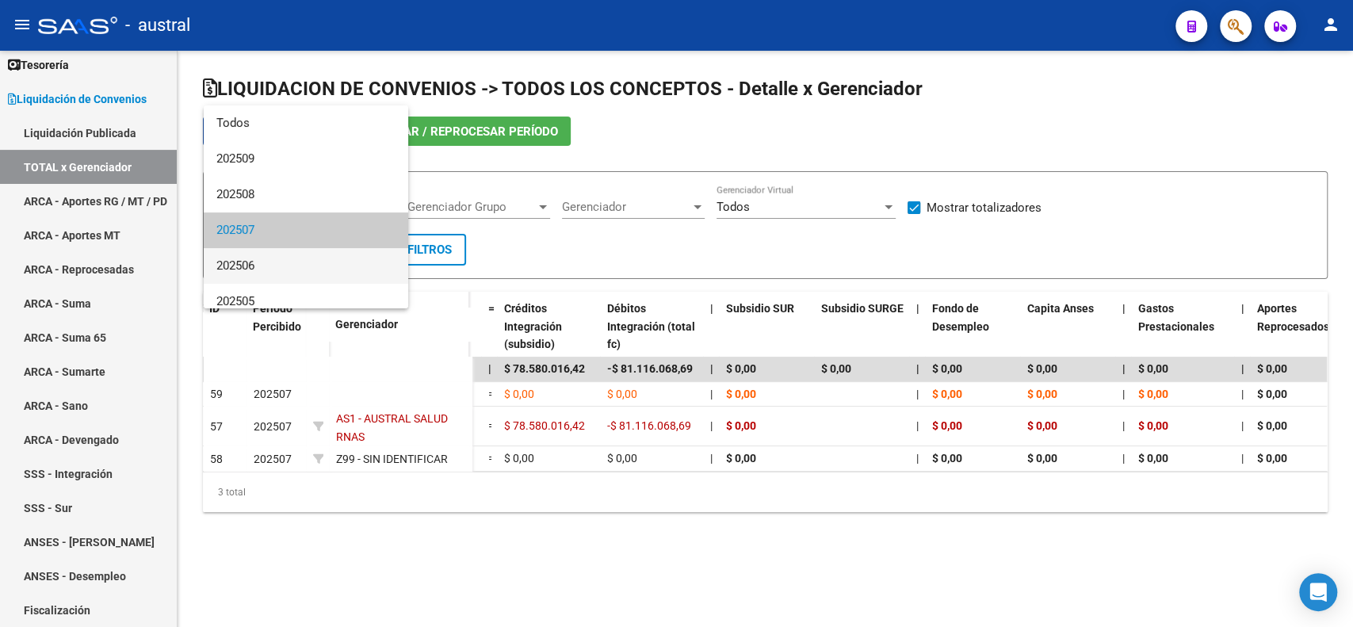
scroll to position [23, 0]
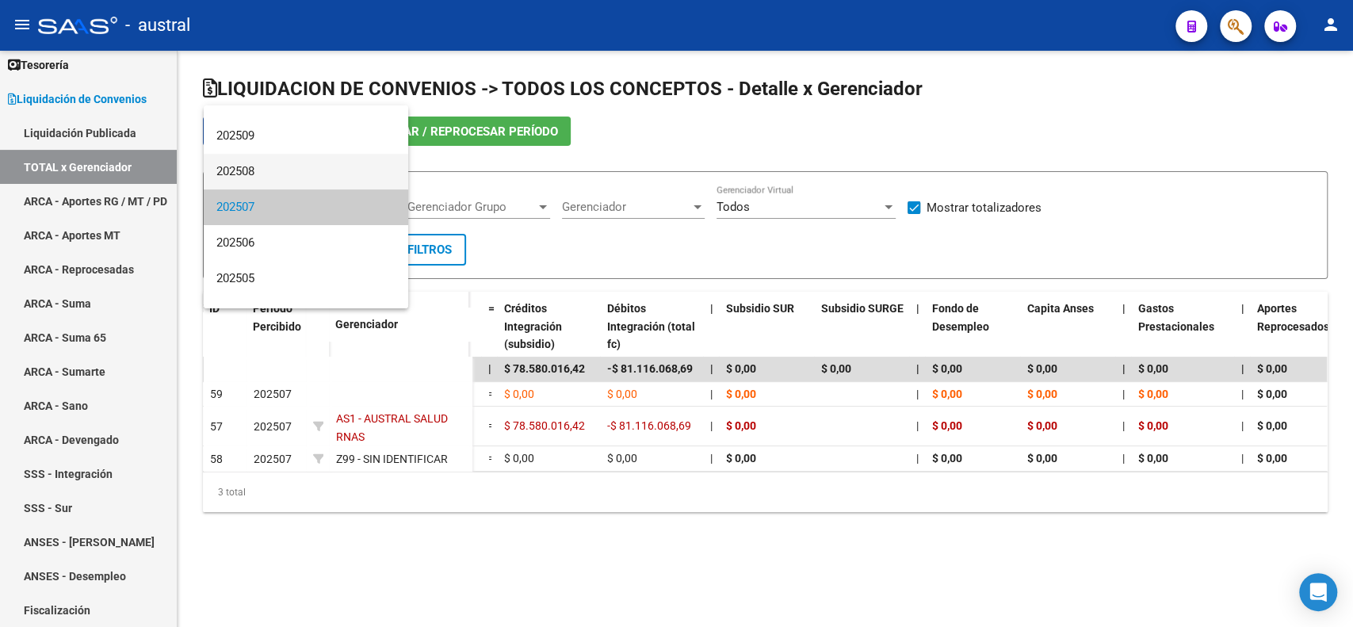
click at [292, 168] on span "202508" at bounding box center [305, 172] width 179 height 36
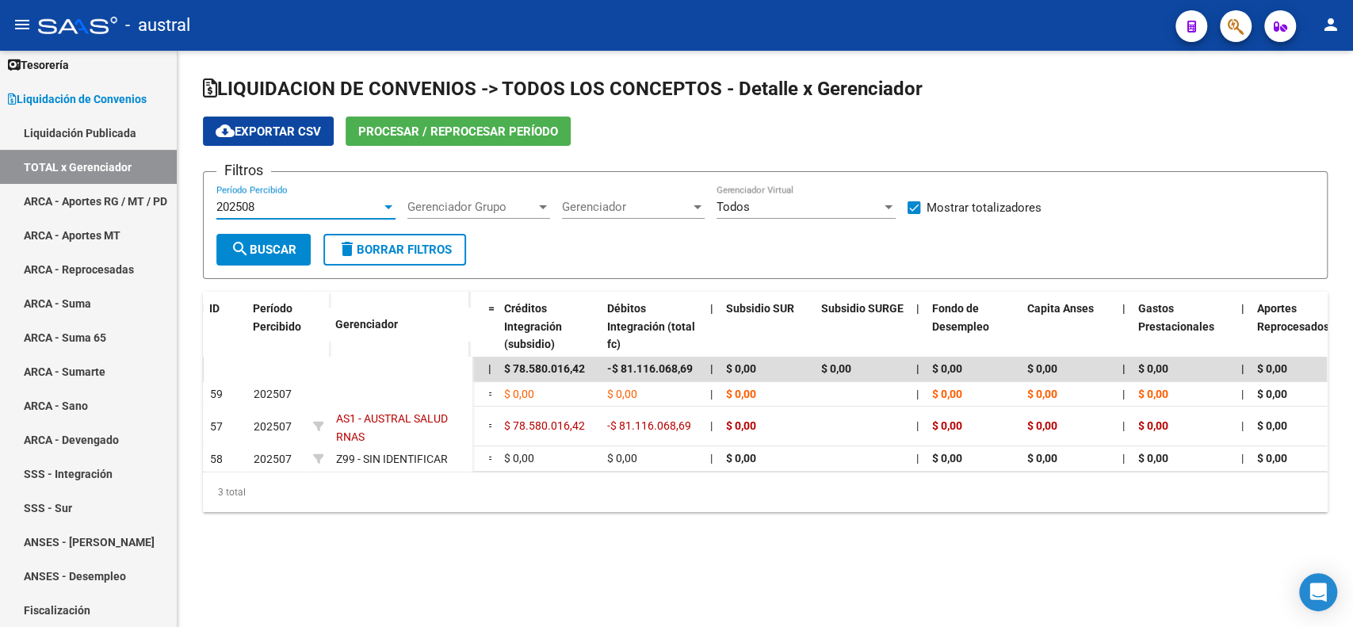
click at [268, 247] on span "search Buscar" at bounding box center [264, 250] width 66 height 14
click at [321, 209] on div "202508" at bounding box center [298, 207] width 165 height 14
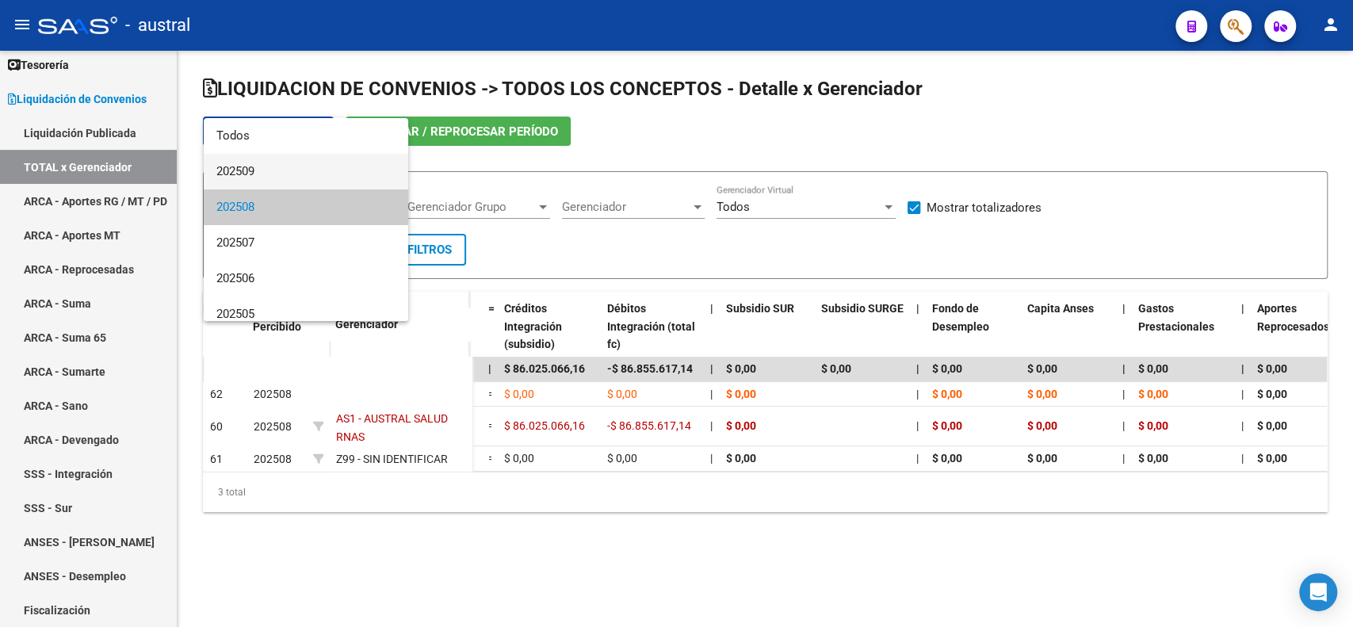
click at [313, 166] on span "202509" at bounding box center [305, 172] width 179 height 36
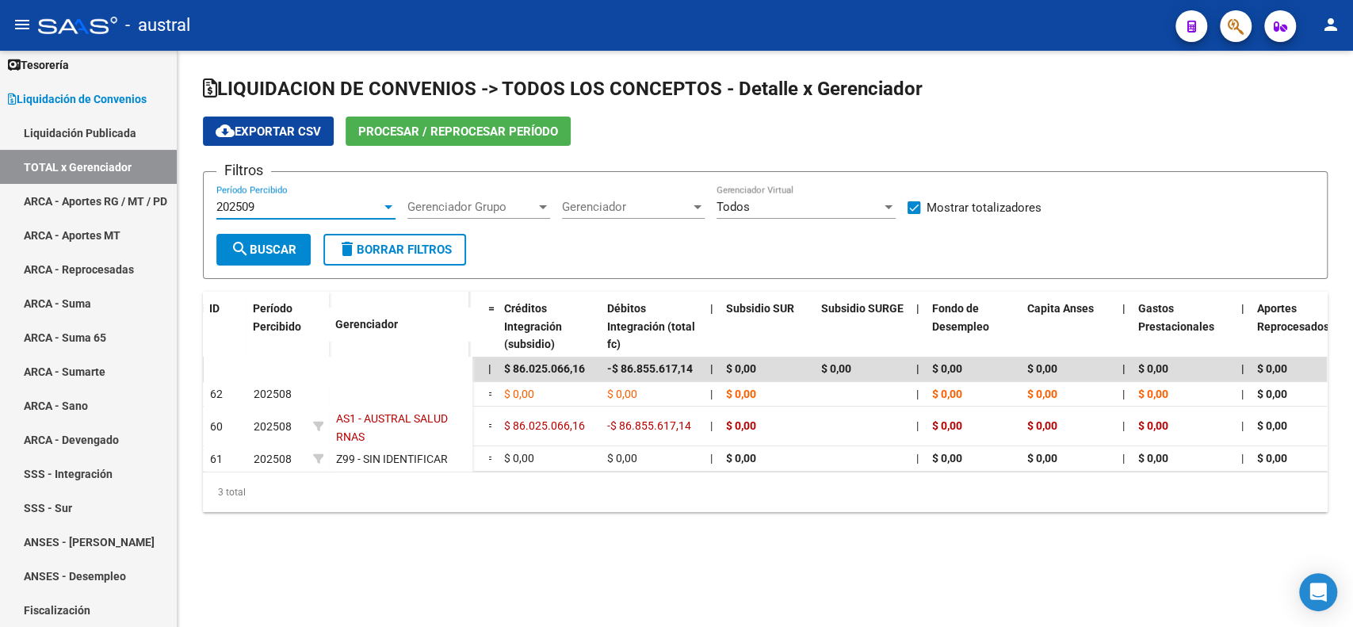
click at [292, 246] on span "search Buscar" at bounding box center [264, 250] width 66 height 14
